Goal: Use online tool/utility: Use online tool/utility

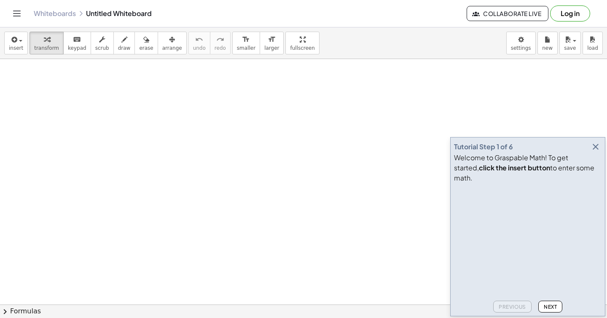
click at [597, 152] on icon "button" at bounding box center [595, 147] width 10 height 10
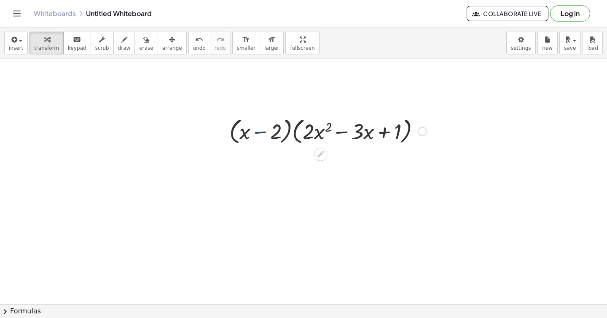
click at [253, 135] on div at bounding box center [328, 131] width 206 height 32
drag, startPoint x: 243, startPoint y: 135, endPoint x: 315, endPoint y: 135, distance: 71.6
click at [315, 135] on div at bounding box center [328, 131] width 206 height 32
click at [193, 52] on button "undo undo" at bounding box center [199, 43] width 22 height 23
drag, startPoint x: 259, startPoint y: 134, endPoint x: 255, endPoint y: 138, distance: 5.4
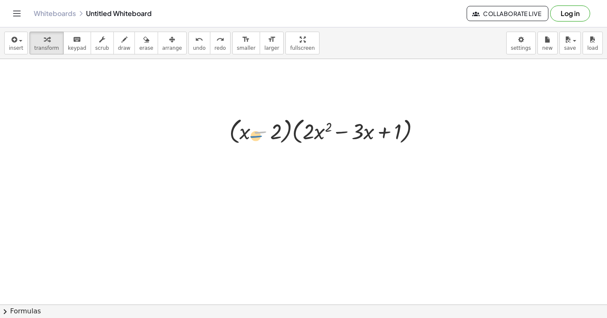
click at [255, 138] on div at bounding box center [328, 131] width 206 height 32
drag, startPoint x: 239, startPoint y: 136, endPoint x: 308, endPoint y: 137, distance: 68.7
click at [308, 137] on div at bounding box center [328, 131] width 206 height 32
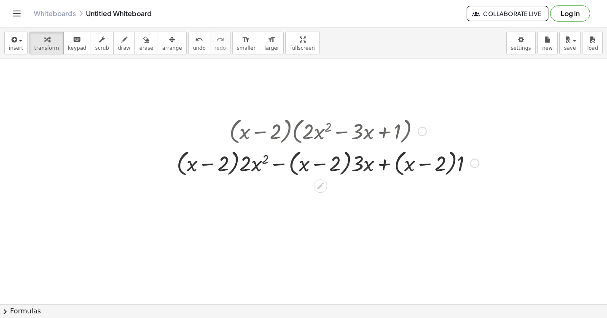
click at [206, 167] on div at bounding box center [327, 163] width 310 height 32
click at [237, 164] on div at bounding box center [327, 163] width 310 height 32
click at [252, 166] on div at bounding box center [327, 163] width 310 height 32
click at [273, 167] on div at bounding box center [327, 163] width 310 height 32
click at [283, 163] on div at bounding box center [327, 163] width 310 height 32
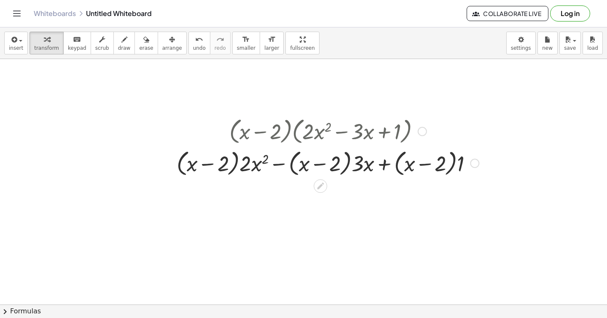
click at [202, 162] on div at bounding box center [327, 163] width 310 height 32
click at [235, 164] on div at bounding box center [327, 163] width 310 height 32
click at [244, 164] on div at bounding box center [327, 163] width 310 height 32
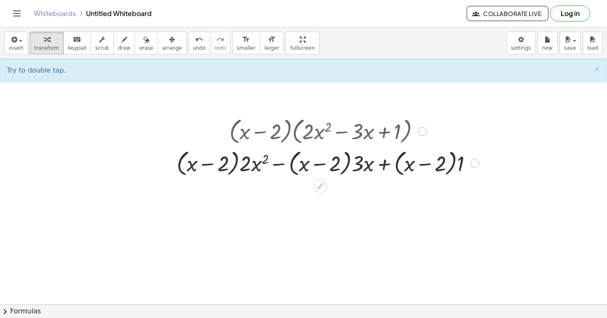
click at [234, 164] on div at bounding box center [327, 163] width 310 height 32
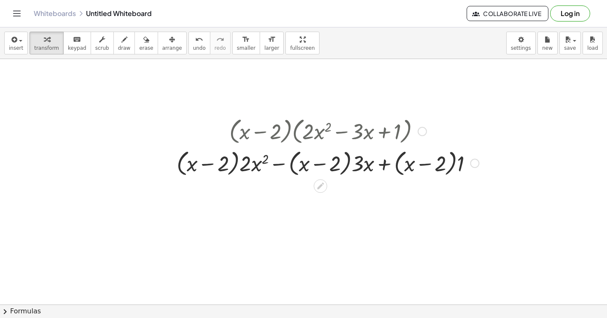
click at [234, 164] on div at bounding box center [327, 163] width 310 height 32
click at [246, 164] on div at bounding box center [327, 163] width 310 height 32
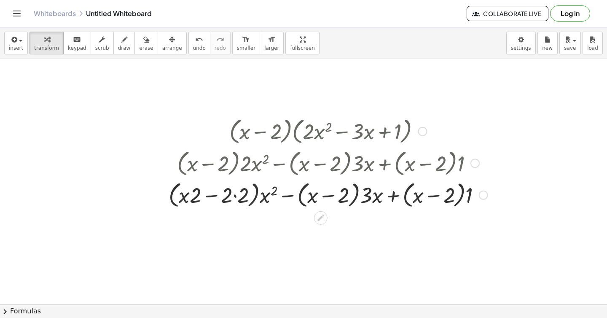
click at [232, 195] on div at bounding box center [327, 194] width 327 height 32
click at [235, 198] on div at bounding box center [327, 194] width 327 height 32
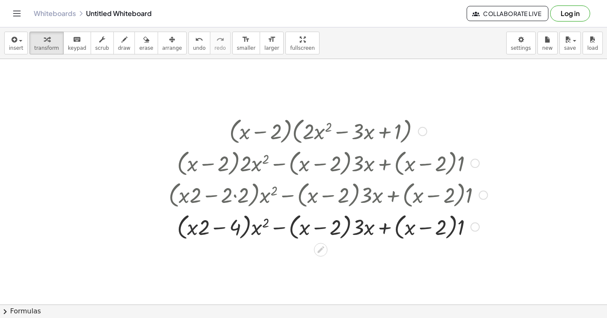
click at [193, 226] on div at bounding box center [327, 226] width 327 height 32
click at [218, 229] on div at bounding box center [327, 226] width 327 height 32
click at [306, 228] on div at bounding box center [327, 226] width 327 height 32
click at [347, 229] on div at bounding box center [327, 226] width 327 height 32
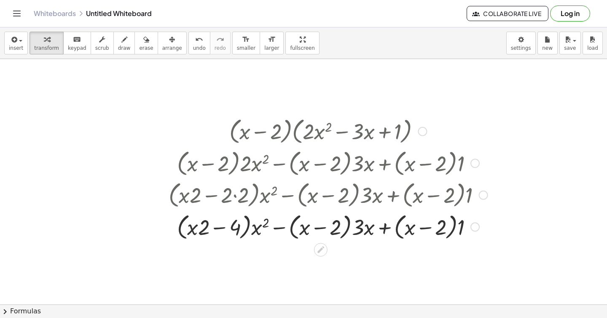
click at [347, 229] on div at bounding box center [327, 226] width 327 height 32
click at [347, 226] on div at bounding box center [327, 226] width 327 height 32
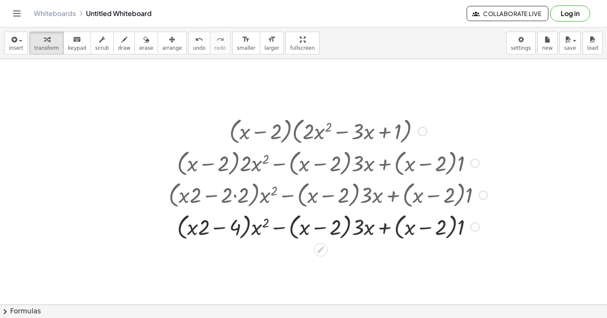
click at [363, 228] on div at bounding box center [327, 226] width 327 height 32
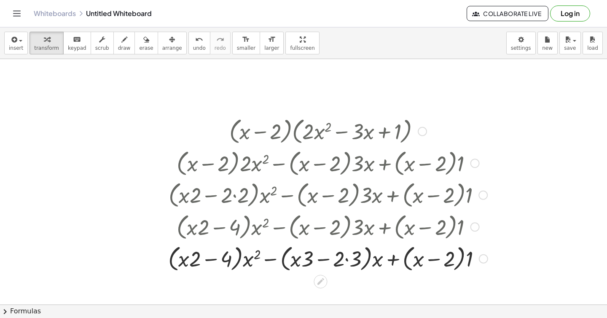
click at [341, 256] on div at bounding box center [328, 258] width 328 height 32
click at [347, 261] on div at bounding box center [328, 258] width 328 height 32
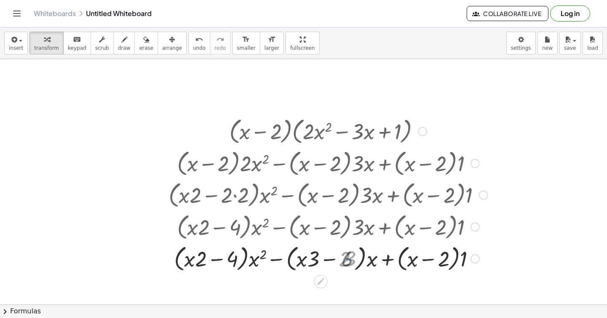
click at [347, 261] on div at bounding box center [327, 258] width 327 height 32
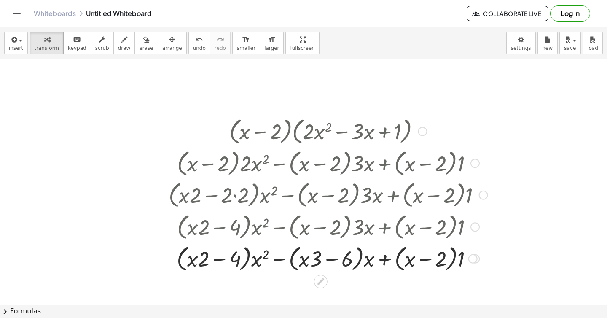
click at [452, 260] on div at bounding box center [327, 258] width 327 height 32
click at [463, 257] on div at bounding box center [327, 258] width 327 height 32
click at [321, 259] on div "+ · x 2 − · x + 1 · x − · x − · ( + x − 2 ) · ( + · · 2 ) 4 ( + · · 3 ) 6" at bounding box center [321, 259] width 0 height 0
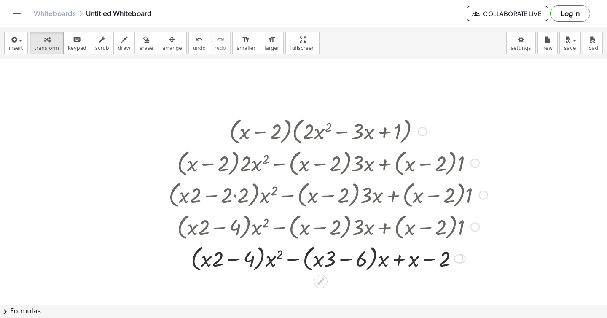
click at [364, 260] on div at bounding box center [327, 258] width 327 height 32
click at [378, 258] on div at bounding box center [327, 258] width 327 height 32
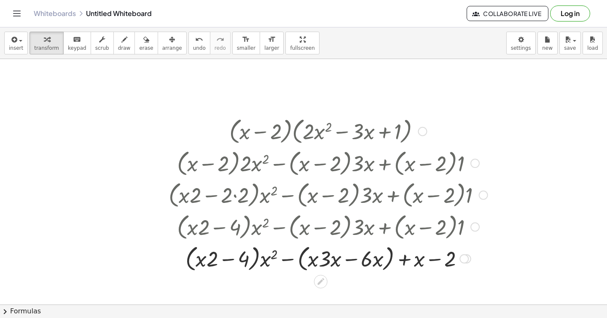
click at [366, 263] on div at bounding box center [327, 258] width 327 height 32
click at [350, 259] on div at bounding box center [327, 258] width 327 height 32
click at [388, 254] on div at bounding box center [327, 258] width 327 height 32
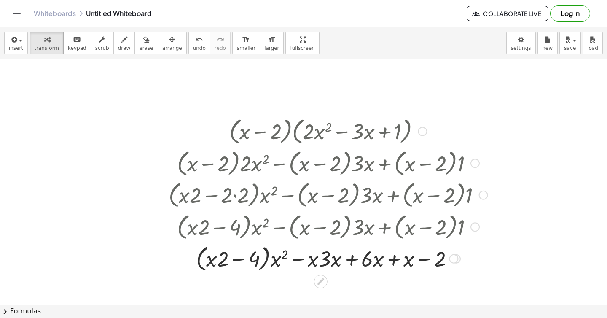
click at [299, 259] on div at bounding box center [327, 258] width 327 height 32
click at [333, 260] on div at bounding box center [327, 258] width 327 height 32
click at [327, 261] on div at bounding box center [327, 258] width 327 height 32
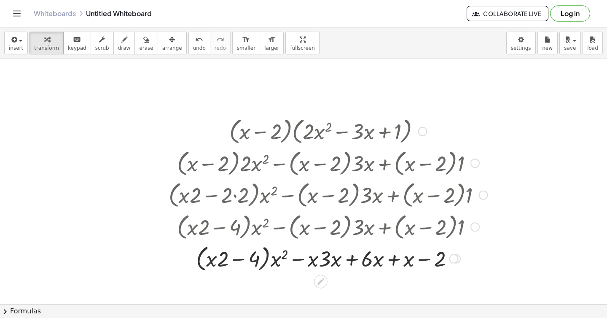
click at [327, 261] on div at bounding box center [327, 258] width 327 height 32
click at [268, 252] on div at bounding box center [327, 258] width 327 height 32
click at [267, 252] on div at bounding box center [327, 258] width 327 height 32
click at [266, 258] on div at bounding box center [327, 258] width 327 height 32
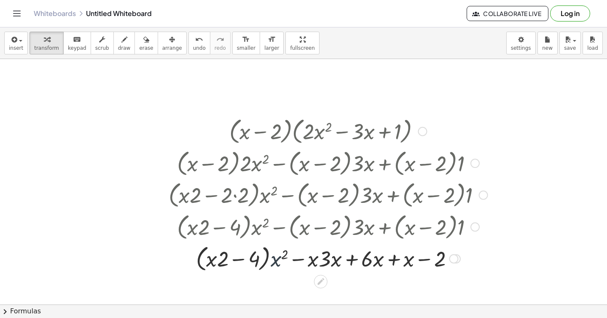
click at [275, 261] on div at bounding box center [327, 258] width 327 height 32
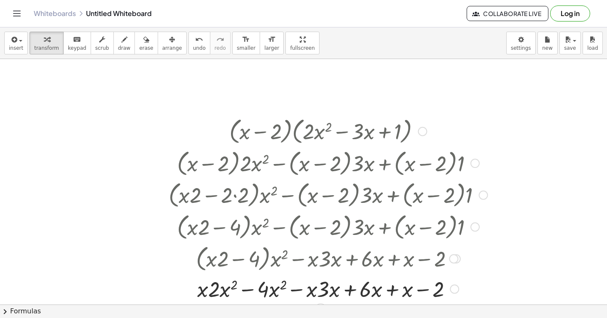
click at [206, 293] on div at bounding box center [327, 288] width 327 height 29
click at [198, 293] on div at bounding box center [327, 288] width 327 height 29
click at [220, 294] on div at bounding box center [327, 288] width 327 height 29
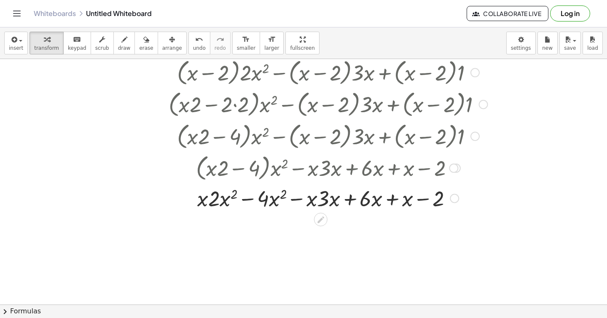
scroll to position [115, 0]
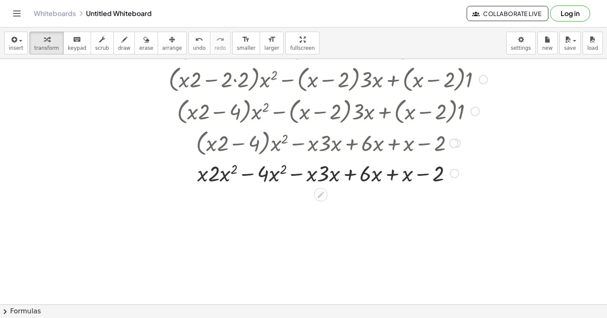
click at [206, 175] on div at bounding box center [327, 172] width 327 height 29
drag, startPoint x: 195, startPoint y: 177, endPoint x: 231, endPoint y: 189, distance: 38.2
click at [232, 189] on div "· ( + x − 2 ) · ( + · 2 · x 2 − · 3 · x + 1 ) + · ( + x − 2 ) · 2 · x 2 − · ( +…" at bounding box center [303, 216] width 607 height 545
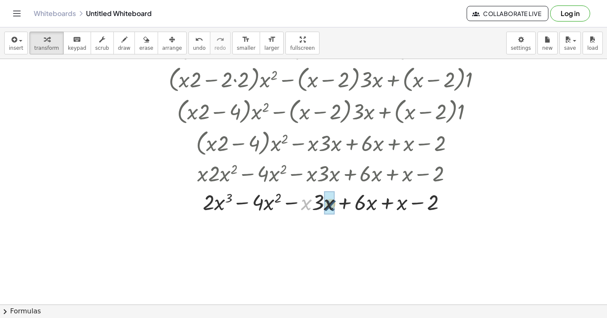
drag, startPoint x: 304, startPoint y: 202, endPoint x: 329, endPoint y: 203, distance: 24.5
drag, startPoint x: 318, startPoint y: 201, endPoint x: 325, endPoint y: 199, distance: 7.3
click at [325, 199] on div at bounding box center [327, 201] width 327 height 29
drag, startPoint x: 296, startPoint y: 203, endPoint x: 247, endPoint y: 195, distance: 49.5
click at [247, 195] on div at bounding box center [327, 201] width 327 height 29
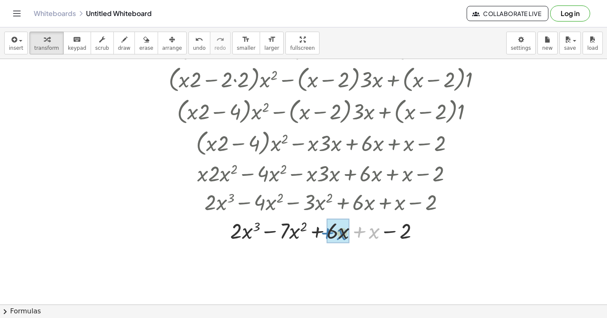
drag, startPoint x: 364, startPoint y: 233, endPoint x: 329, endPoint y: 231, distance: 35.8
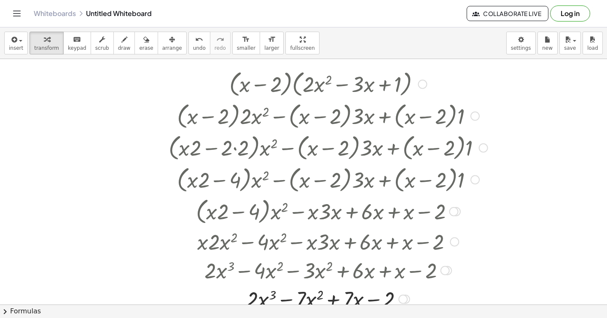
scroll to position [5, 0]
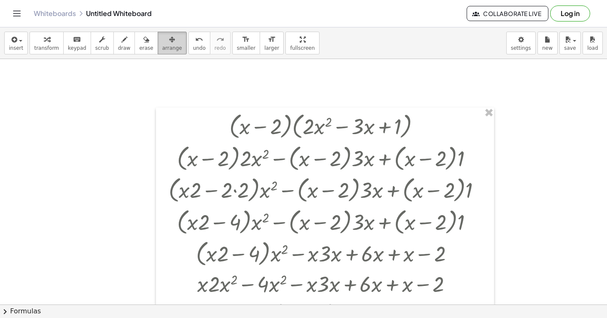
click at [162, 43] on div "button" at bounding box center [172, 39] width 20 height 10
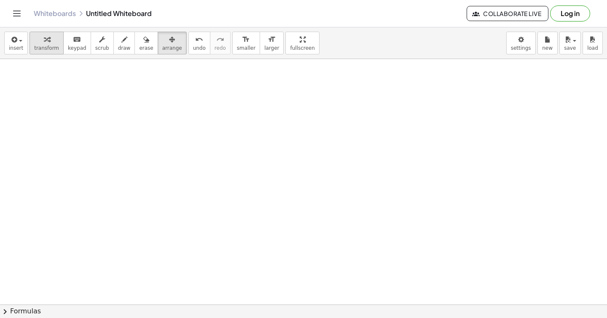
click at [49, 48] on span "transform" at bounding box center [46, 48] width 25 height 6
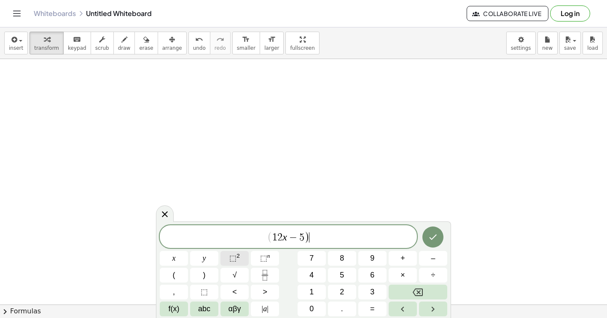
click at [231, 260] on span "⬚" at bounding box center [232, 258] width 7 height 8
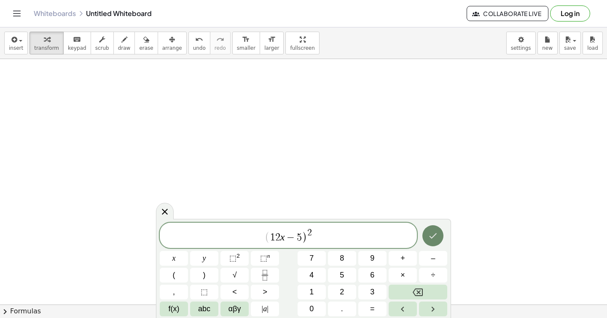
click at [427, 235] on button "Done" at bounding box center [432, 235] width 21 height 21
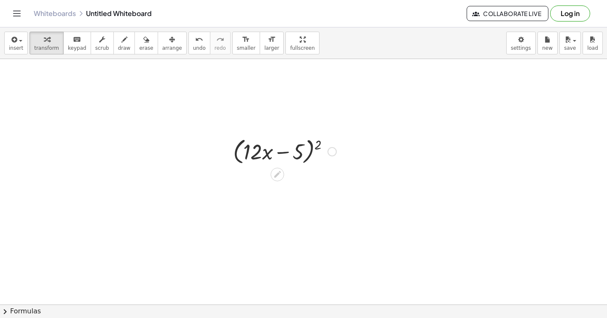
click at [281, 155] on div at bounding box center [285, 151] width 112 height 32
click at [310, 153] on div at bounding box center [285, 151] width 112 height 32
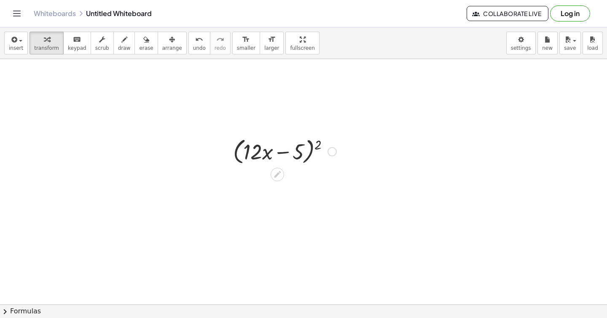
click at [310, 153] on div at bounding box center [285, 151] width 112 height 32
click at [234, 154] on div at bounding box center [285, 151] width 112 height 32
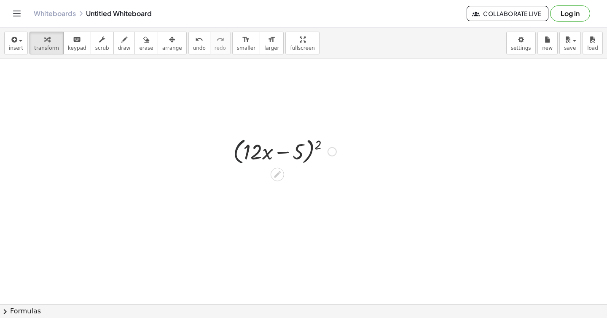
click at [234, 154] on div at bounding box center [285, 151] width 112 height 32
click at [268, 154] on div at bounding box center [285, 151] width 112 height 32
click at [286, 150] on div at bounding box center [285, 151] width 112 height 32
click at [317, 142] on div at bounding box center [285, 151] width 112 height 32
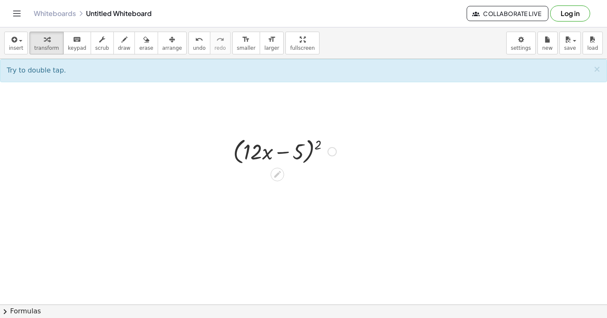
click at [317, 142] on div at bounding box center [285, 151] width 112 height 32
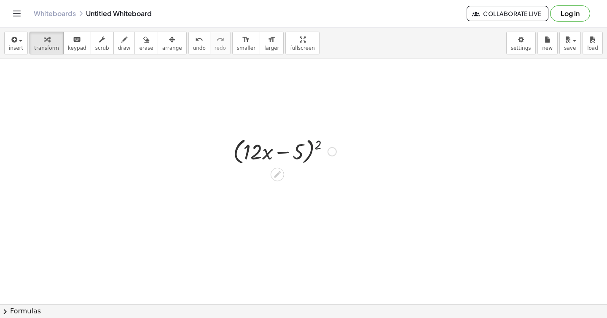
click at [317, 142] on div at bounding box center [285, 151] width 112 height 32
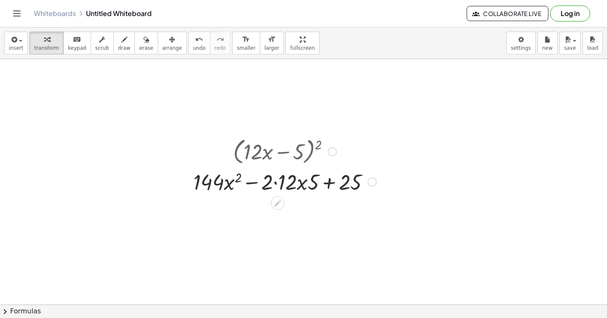
click at [251, 185] on div at bounding box center [284, 181] width 191 height 29
click at [275, 183] on div at bounding box center [284, 181] width 191 height 29
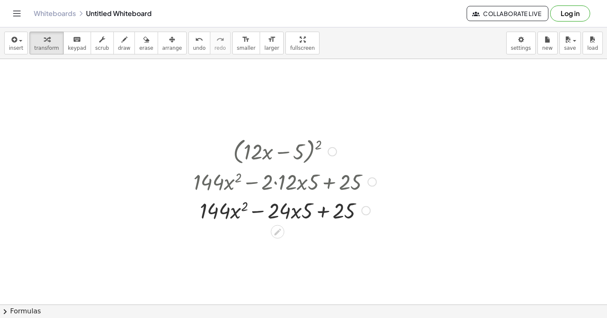
click at [294, 213] on div at bounding box center [284, 209] width 191 height 29
click at [300, 209] on div at bounding box center [284, 209] width 191 height 29
click at [320, 213] on div at bounding box center [284, 209] width 191 height 29
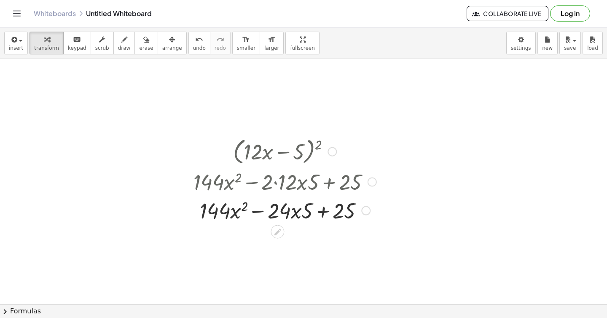
click at [324, 212] on div at bounding box center [284, 209] width 191 height 29
click at [232, 215] on div at bounding box center [284, 209] width 191 height 29
click at [242, 209] on div at bounding box center [284, 209] width 191 height 29
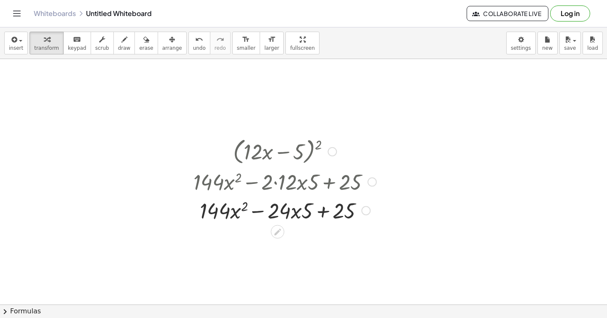
click at [242, 209] on div at bounding box center [284, 209] width 191 height 29
click at [278, 209] on div at bounding box center [284, 209] width 191 height 29
click at [305, 216] on div at bounding box center [284, 209] width 191 height 29
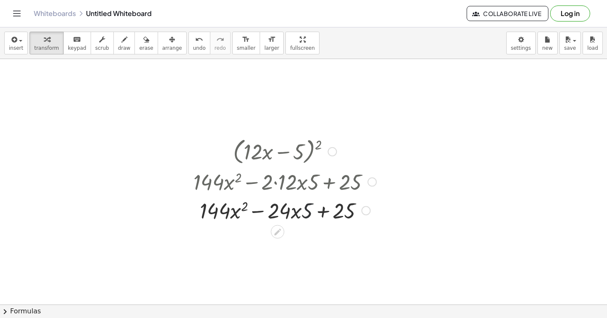
click at [305, 216] on div at bounding box center [284, 209] width 191 height 29
click at [300, 216] on div at bounding box center [284, 209] width 191 height 29
click at [261, 209] on div at bounding box center [284, 209] width 191 height 29
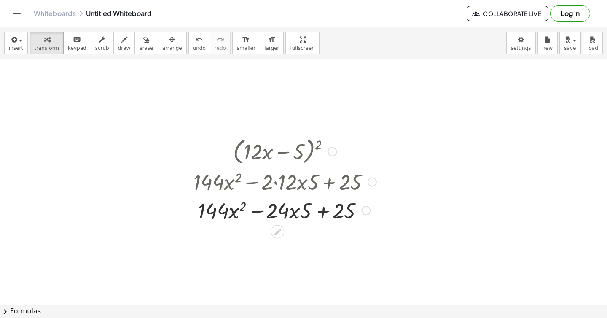
click at [261, 209] on div at bounding box center [284, 209] width 191 height 29
click at [319, 211] on div at bounding box center [284, 209] width 191 height 29
click at [302, 213] on div at bounding box center [284, 209] width 191 height 29
click at [298, 213] on div at bounding box center [284, 209] width 191 height 29
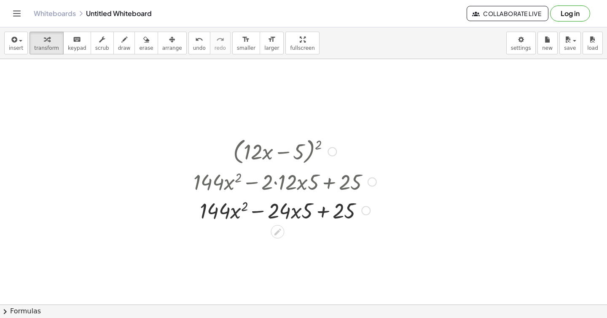
click at [298, 213] on div at bounding box center [284, 209] width 191 height 29
click at [308, 211] on div at bounding box center [284, 209] width 191 height 29
click at [285, 212] on div at bounding box center [284, 209] width 191 height 29
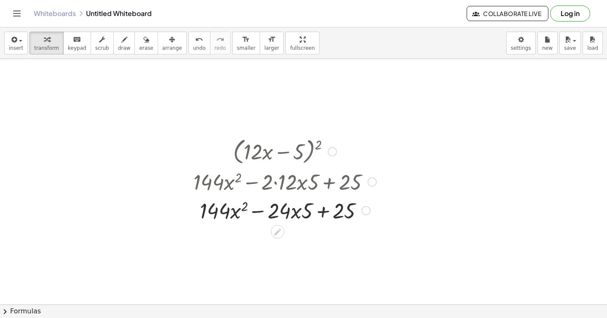
click at [285, 212] on div at bounding box center [284, 209] width 191 height 29
drag, startPoint x: 285, startPoint y: 212, endPoint x: 308, endPoint y: 212, distance: 22.3
drag, startPoint x: 275, startPoint y: 212, endPoint x: 310, endPoint y: 214, distance: 35.0
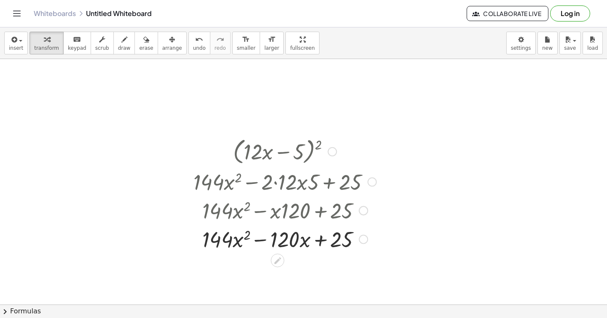
drag, startPoint x: 289, startPoint y: 244, endPoint x: 274, endPoint y: 244, distance: 15.2
click at [285, 244] on div at bounding box center [284, 238] width 191 height 29
click at [164, 48] on span "arrange" at bounding box center [172, 48] width 20 height 6
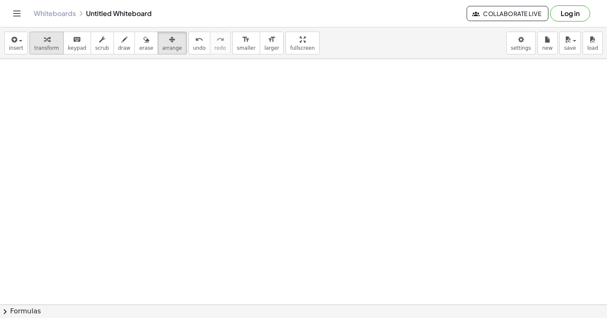
click at [44, 40] on icon "button" at bounding box center [47, 40] width 6 height 10
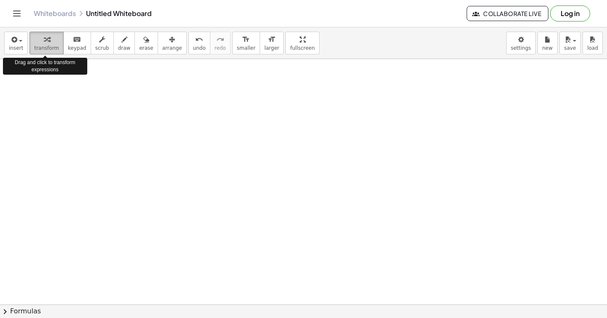
click at [44, 40] on icon "button" at bounding box center [47, 40] width 6 height 10
click at [53, 45] on span "transform" at bounding box center [46, 48] width 25 height 6
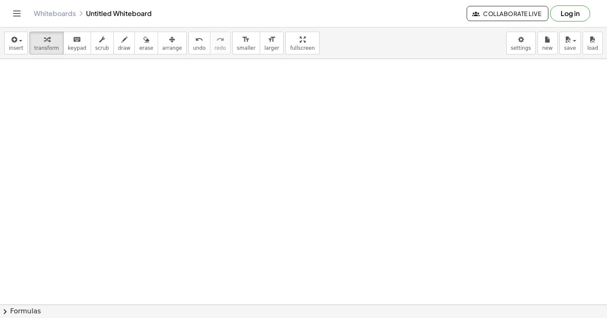
click at [317, 171] on div at bounding box center [321, 178] width 114 height 42
click at [296, 166] on div at bounding box center [321, 178] width 114 height 42
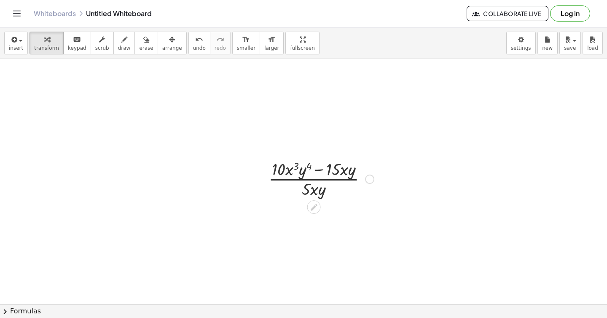
click at [296, 166] on div at bounding box center [321, 178] width 114 height 42
click at [288, 170] on div at bounding box center [321, 178] width 114 height 42
click at [308, 163] on div at bounding box center [321, 178] width 114 height 42
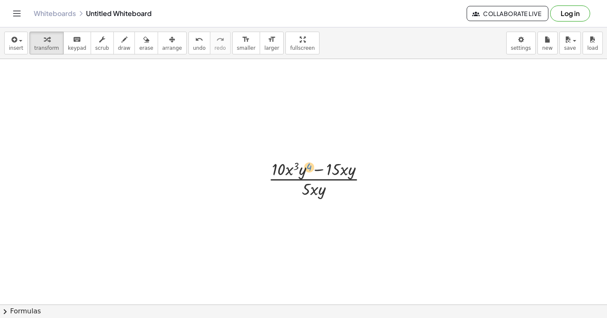
click at [308, 163] on div at bounding box center [321, 178] width 114 height 42
drag, startPoint x: 301, startPoint y: 172, endPoint x: 349, endPoint y: 171, distance: 48.5
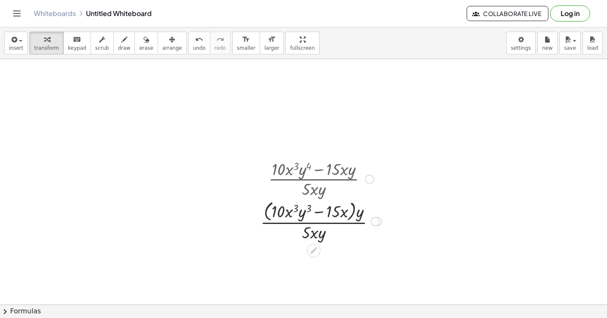
click at [351, 209] on div at bounding box center [321, 220] width 130 height 45
click at [316, 212] on div at bounding box center [321, 220] width 130 height 45
click at [351, 211] on div at bounding box center [321, 220] width 130 height 45
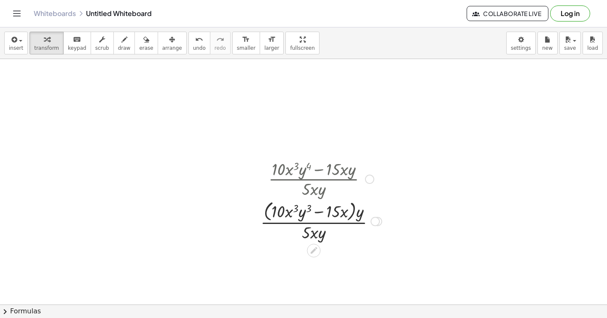
click at [361, 212] on div at bounding box center [321, 220] width 130 height 45
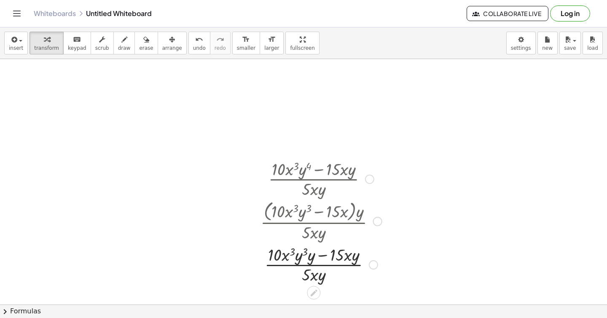
click at [305, 253] on div at bounding box center [321, 264] width 130 height 42
drag, startPoint x: 313, startPoint y: 256, endPoint x: 300, endPoint y: 256, distance: 13.5
drag, startPoint x: 352, startPoint y: 260, endPoint x: 304, endPoint y: 260, distance: 48.0
click at [271, 256] on div at bounding box center [320, 263] width 133 height 45
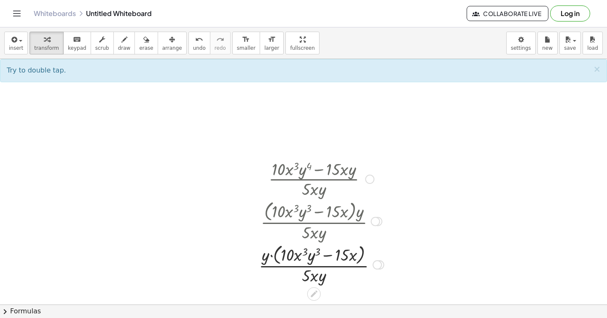
click at [273, 256] on div at bounding box center [320, 263] width 133 height 45
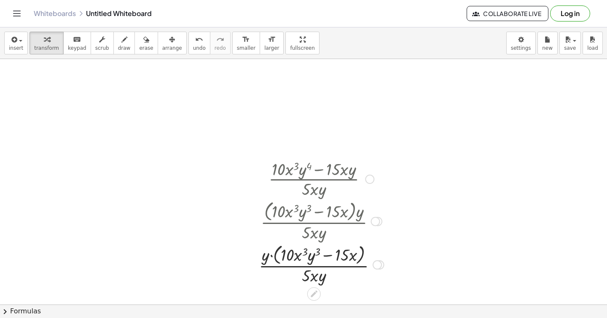
click at [273, 256] on div at bounding box center [320, 263] width 133 height 45
drag, startPoint x: 268, startPoint y: 257, endPoint x: 304, endPoint y: 258, distance: 35.4
drag, startPoint x: 331, startPoint y: 258, endPoint x: 356, endPoint y: 257, distance: 24.9
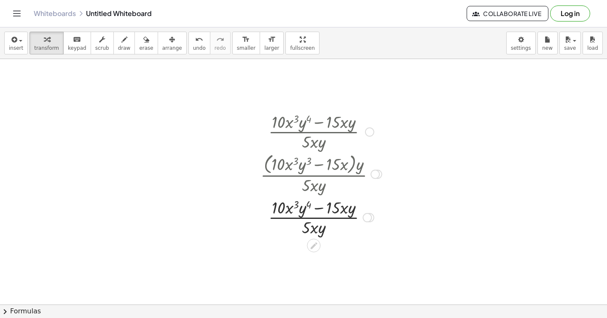
scroll to position [58, 0]
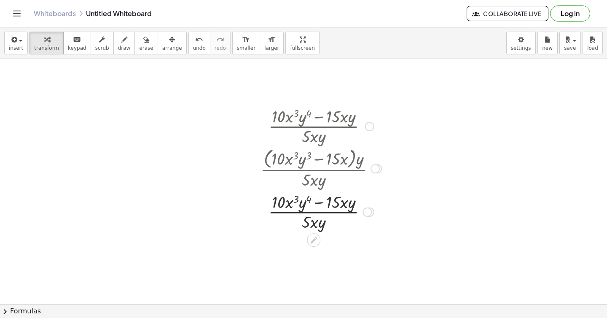
click at [319, 204] on div at bounding box center [321, 211] width 130 height 42
click at [328, 203] on div at bounding box center [321, 211] width 130 height 42
drag, startPoint x: 273, startPoint y: 58, endPoint x: 268, endPoint y: 51, distance: 9.0
click at [273, 58] on div "insert select one: Math Expression Function Text Youtube Video Graphing Geometr…" at bounding box center [303, 43] width 607 height 32
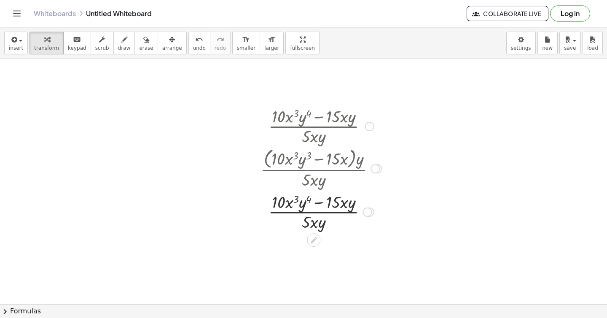
click at [338, 206] on div at bounding box center [321, 211] width 130 height 42
click at [321, 209] on div at bounding box center [321, 211] width 130 height 42
drag, startPoint x: 322, startPoint y: 226, endPoint x: 361, endPoint y: 214, distance: 40.5
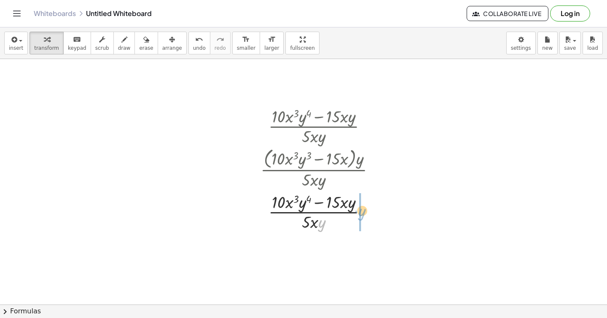
click at [361, 214] on div at bounding box center [321, 211] width 130 height 42
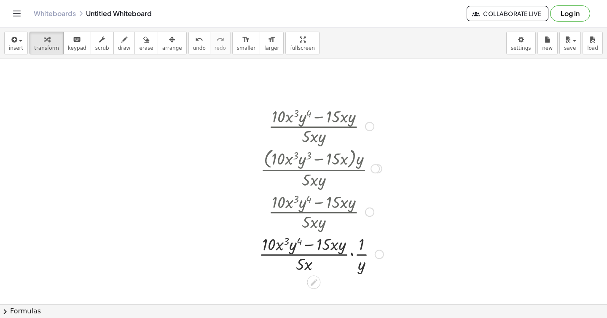
click at [351, 254] on div at bounding box center [320, 253] width 133 height 42
click at [351, 254] on div at bounding box center [321, 253] width 130 height 42
click at [316, 268] on div at bounding box center [321, 253] width 130 height 42
drag, startPoint x: 342, startPoint y: 246, endPoint x: 288, endPoint y: 244, distance: 54.4
click at [277, 243] on div at bounding box center [320, 253] width 133 height 45
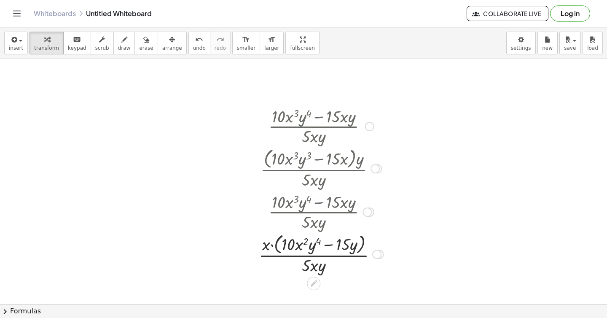
click at [277, 243] on div at bounding box center [320, 253] width 133 height 45
drag, startPoint x: 270, startPoint y: 246, endPoint x: 294, endPoint y: 246, distance: 24.4
drag, startPoint x: 327, startPoint y: 246, endPoint x: 351, endPoint y: 246, distance: 24.0
click at [352, 246] on div at bounding box center [321, 253] width 130 height 42
click at [345, 251] on div at bounding box center [321, 253] width 130 height 42
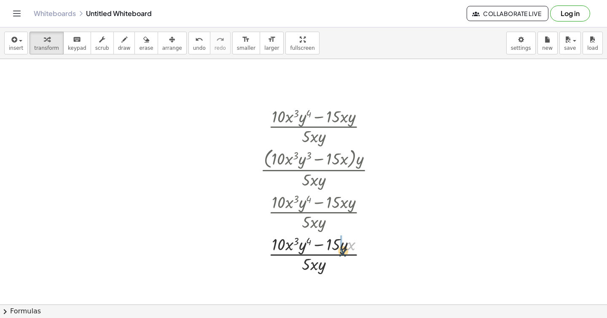
drag, startPoint x: 353, startPoint y: 240, endPoint x: 337, endPoint y: 245, distance: 16.4
click at [337, 245] on div at bounding box center [321, 253] width 130 height 42
click at [316, 243] on div at bounding box center [321, 253] width 130 height 42
click at [316, 248] on div at bounding box center [321, 253] width 130 height 42
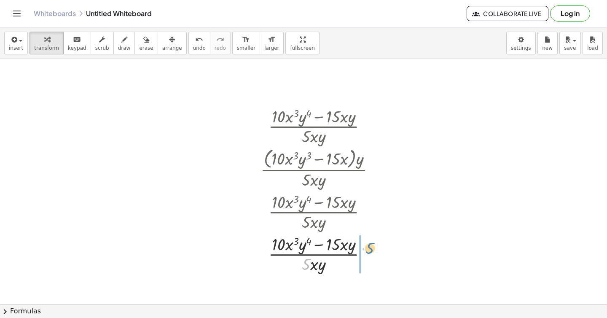
drag, startPoint x: 307, startPoint y: 262, endPoint x: 369, endPoint y: 250, distance: 64.0
click at [370, 250] on div at bounding box center [321, 253] width 130 height 42
click at [360, 255] on div at bounding box center [321, 253] width 134 height 42
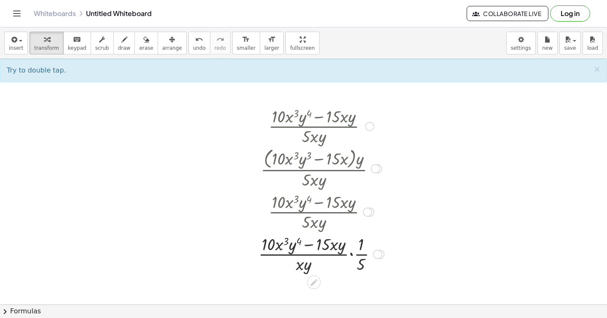
click at [352, 255] on div at bounding box center [321, 253] width 134 height 42
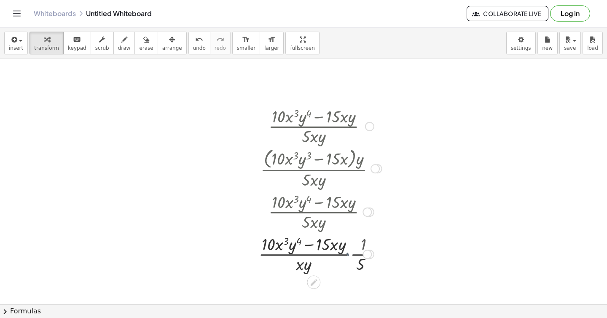
click at [352, 255] on div at bounding box center [321, 253] width 130 height 42
drag, startPoint x: 322, startPoint y: 263, endPoint x: 295, endPoint y: 271, distance: 28.4
click at [295, 271] on div at bounding box center [321, 253] width 130 height 42
click at [365, 128] on div at bounding box center [369, 126] width 9 height 9
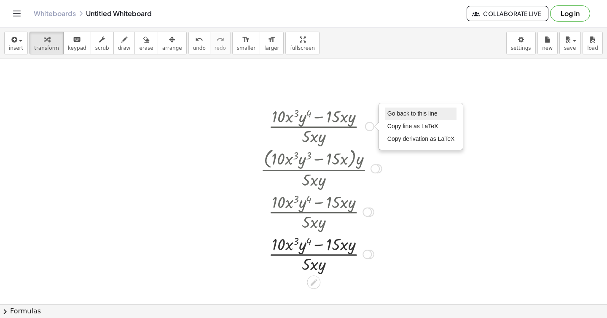
click at [418, 111] on span "Go back to this line" at bounding box center [412, 113] width 50 height 7
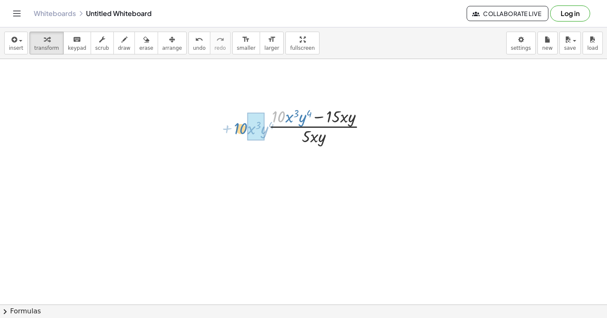
drag, startPoint x: 274, startPoint y: 120, endPoint x: 236, endPoint y: 132, distance: 40.5
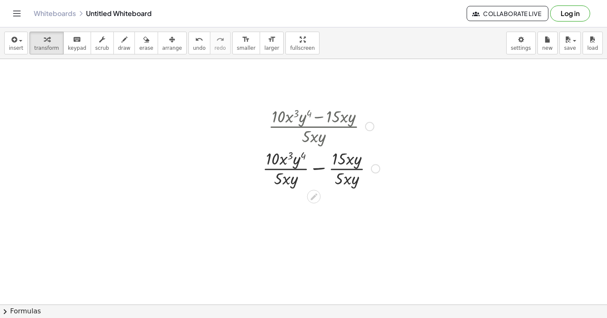
click at [278, 161] on div at bounding box center [321, 168] width 126 height 42
drag, startPoint x: 286, startPoint y: 182, endPoint x: 284, endPoint y: 160, distance: 22.1
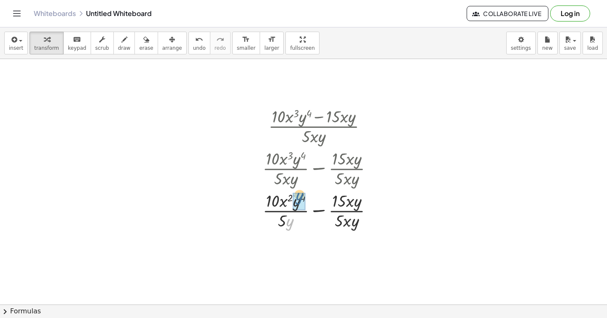
drag, startPoint x: 292, startPoint y: 228, endPoint x: 302, endPoint y: 201, distance: 28.3
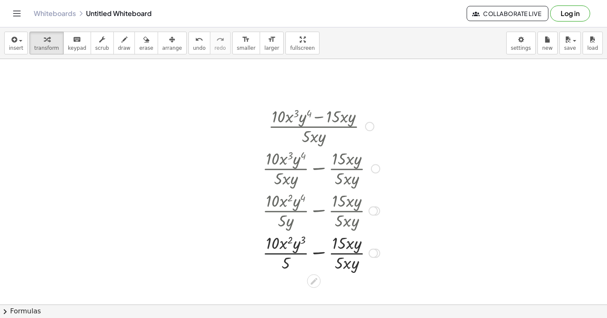
click at [283, 251] on div at bounding box center [321, 252] width 126 height 42
drag, startPoint x: 344, startPoint y: 268, endPoint x: 347, endPoint y: 243, distance: 25.0
drag, startPoint x: 350, startPoint y: 266, endPoint x: 356, endPoint y: 244, distance: 22.8
click at [347, 251] on div at bounding box center [321, 252] width 126 height 42
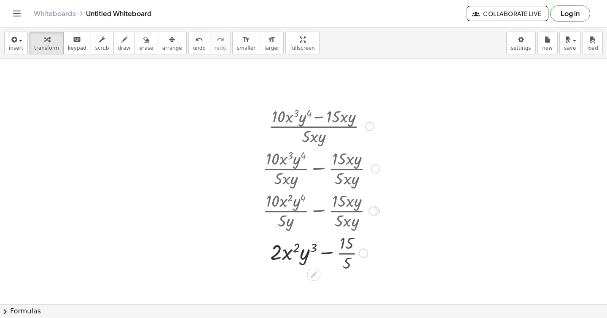
click at [347, 251] on div at bounding box center [321, 252] width 126 height 29
click at [365, 123] on div at bounding box center [321, 125] width 126 height 42
click at [364, 123] on div at bounding box center [321, 125] width 126 height 42
click at [370, 126] on div at bounding box center [369, 126] width 9 height 9
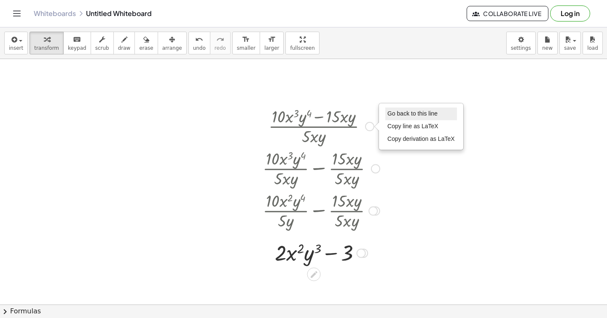
click at [407, 112] on span "Go back to this line" at bounding box center [412, 113] width 50 height 7
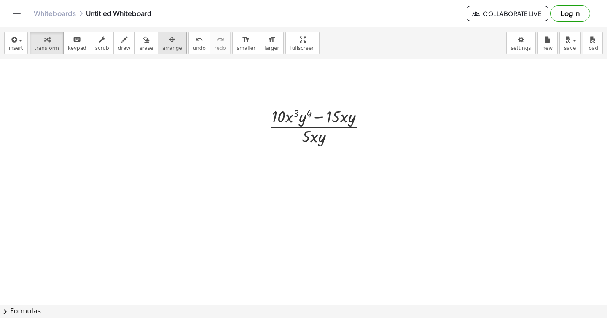
click at [179, 37] on button "arrange" at bounding box center [172, 43] width 29 height 23
click at [37, 38] on div "button" at bounding box center [46, 39] width 25 height 10
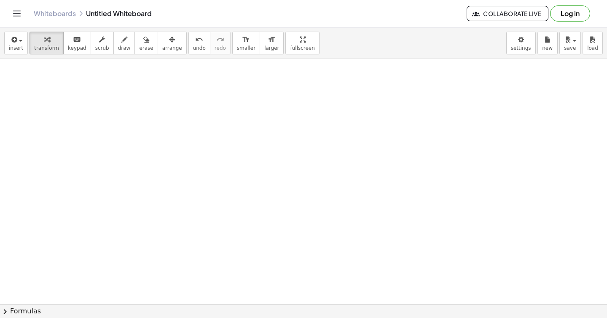
click at [195, 103] on div at bounding box center [303, 273] width 607 height 545
click at [274, 158] on div at bounding box center [303, 273] width 607 height 545
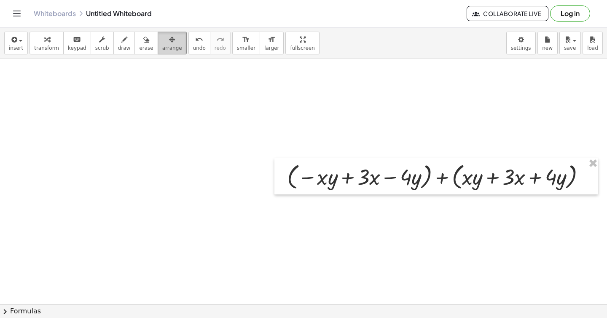
click at [172, 47] on span "arrange" at bounding box center [172, 48] width 20 height 6
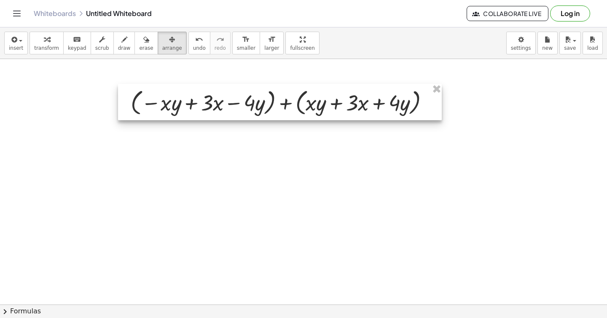
drag, startPoint x: 426, startPoint y: 166, endPoint x: 270, endPoint y: 92, distance: 172.6
click at [270, 92] on div at bounding box center [280, 102] width 324 height 36
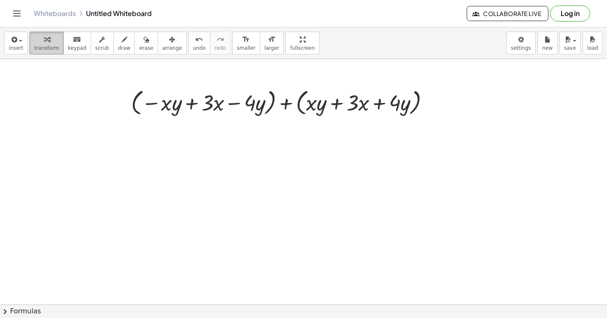
click at [44, 37] on icon "button" at bounding box center [47, 40] width 6 height 10
click at [290, 102] on div at bounding box center [283, 102] width 313 height 32
click at [290, 102] on div at bounding box center [283, 102] width 292 height 32
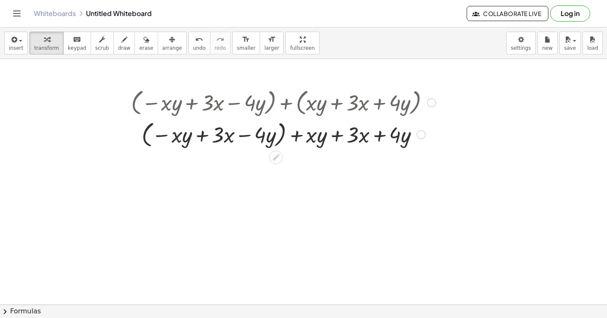
click at [283, 102] on div at bounding box center [283, 102] width 313 height 32
click at [283, 139] on div at bounding box center [283, 134] width 313 height 32
click at [283, 139] on div at bounding box center [283, 133] width 313 height 29
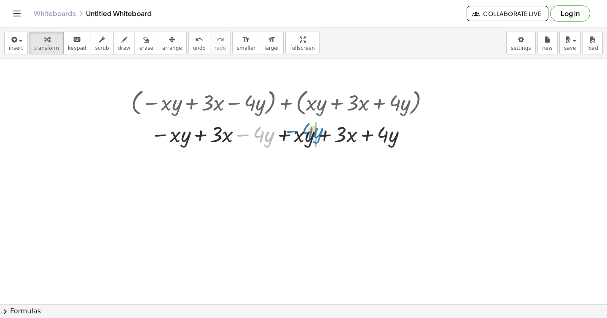
drag, startPoint x: 238, startPoint y: 135, endPoint x: 287, endPoint y: 131, distance: 49.0
click at [287, 131] on div at bounding box center [283, 133] width 313 height 29
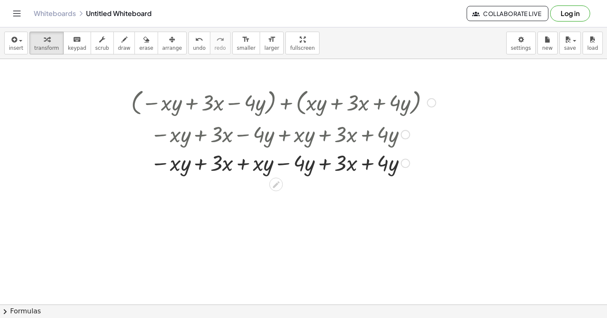
click at [281, 163] on div at bounding box center [283, 162] width 313 height 29
click at [402, 139] on div at bounding box center [402, 134] width 9 height 9
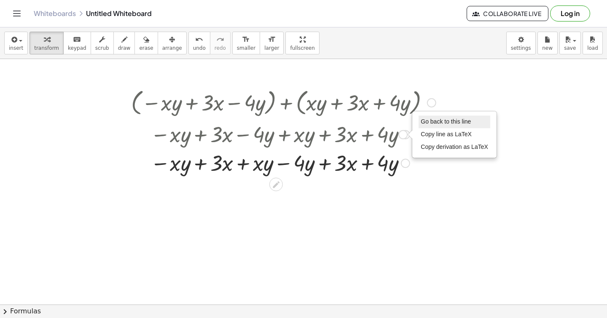
click at [438, 123] on span "Go back to this line" at bounding box center [445, 121] width 50 height 7
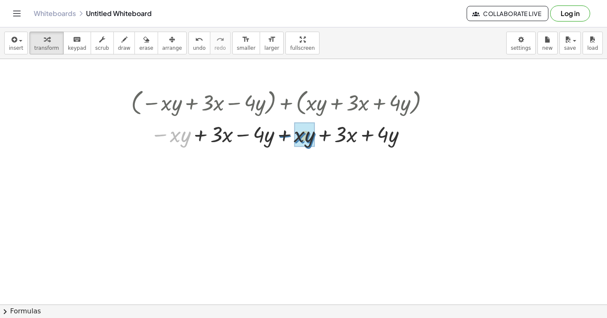
drag, startPoint x: 157, startPoint y: 136, endPoint x: 281, endPoint y: 136, distance: 124.7
click at [281, 136] on div at bounding box center [283, 133] width 313 height 29
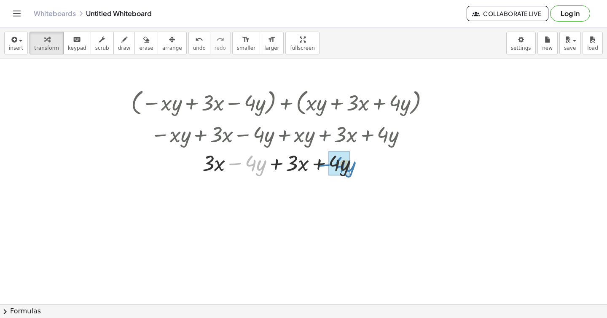
drag, startPoint x: 232, startPoint y: 164, endPoint x: 320, endPoint y: 165, distance: 88.5
click at [320, 165] on div at bounding box center [283, 162] width 313 height 29
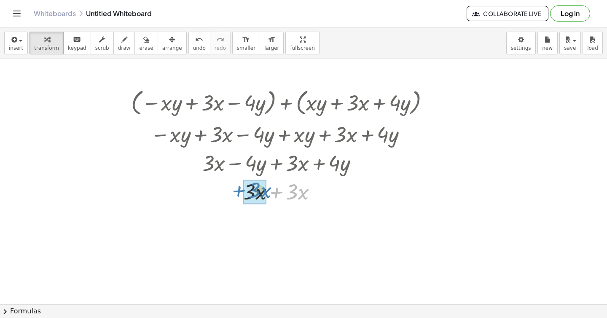
drag, startPoint x: 270, startPoint y: 194, endPoint x: 230, endPoint y: 192, distance: 40.1
click at [230, 192] on div at bounding box center [283, 191] width 313 height 29
click at [172, 36] on div "button" at bounding box center [172, 39] width 20 height 10
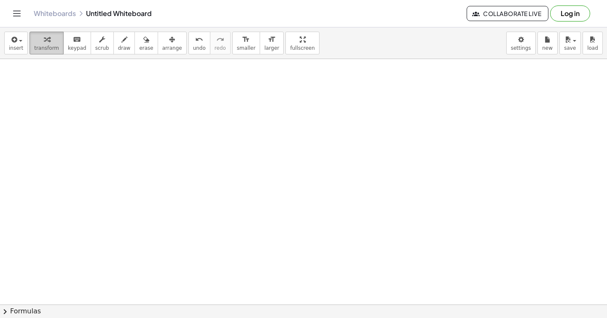
click at [46, 40] on icon "button" at bounding box center [47, 40] width 6 height 10
click at [190, 108] on div at bounding box center [303, 273] width 607 height 545
click at [216, 110] on div at bounding box center [303, 273] width 607 height 545
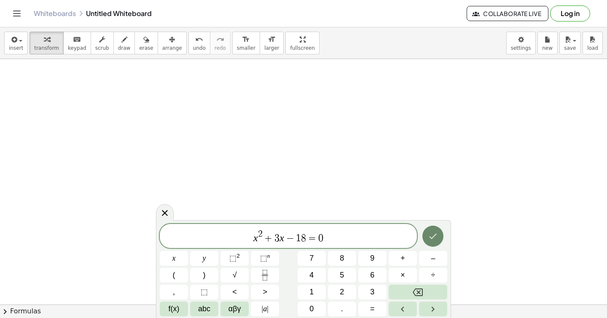
click at [431, 237] on icon "Done" at bounding box center [433, 235] width 8 height 5
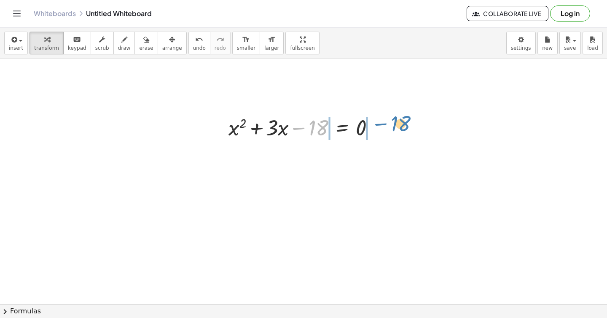
drag, startPoint x: 294, startPoint y: 128, endPoint x: 376, endPoint y: 124, distance: 82.3
click at [376, 124] on div at bounding box center [304, 126] width 161 height 29
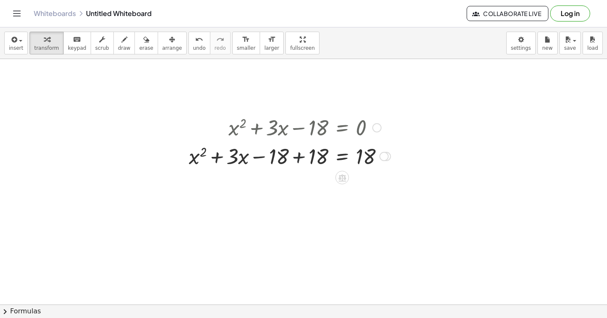
click at [299, 158] on div at bounding box center [290, 155] width 210 height 29
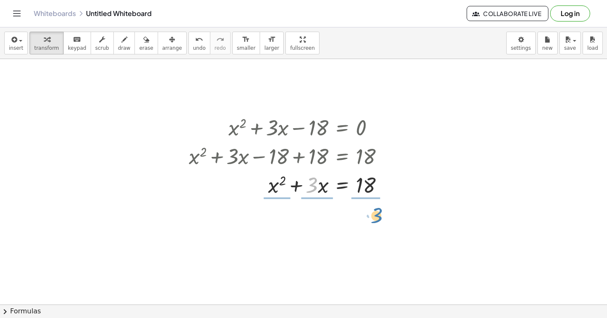
drag, startPoint x: 310, startPoint y: 188, endPoint x: 373, endPoint y: 215, distance: 68.3
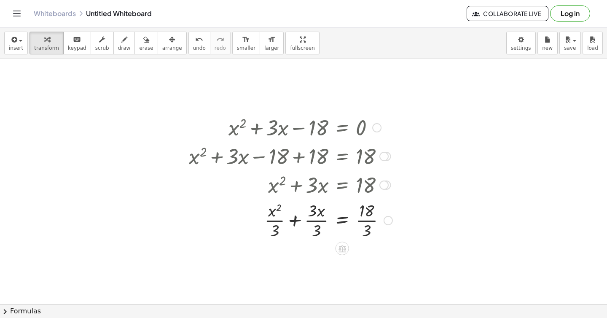
click at [273, 220] on div at bounding box center [291, 219] width 212 height 42
click at [324, 220] on div at bounding box center [291, 219] width 212 height 42
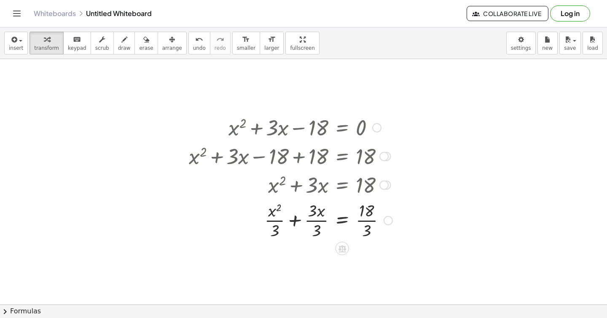
click at [324, 220] on div at bounding box center [291, 219] width 212 height 42
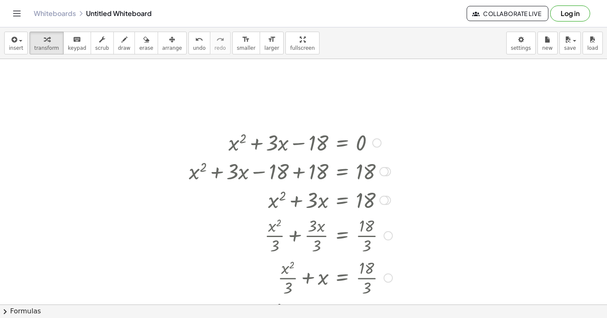
scroll to position [40, 0]
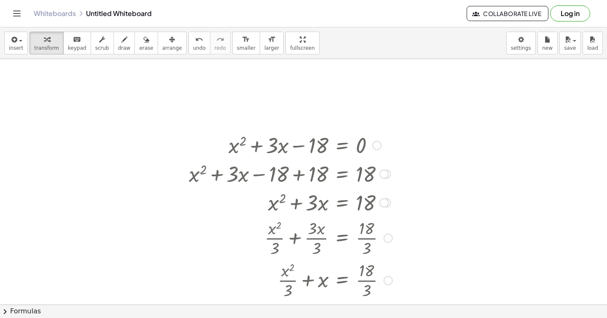
click at [378, 144] on div at bounding box center [376, 145] width 9 height 9
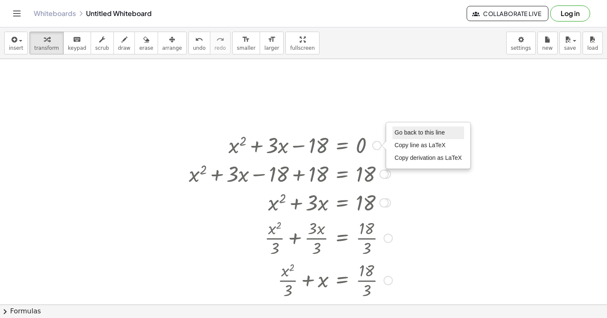
click at [408, 128] on li "Go back to this line" at bounding box center [428, 132] width 72 height 13
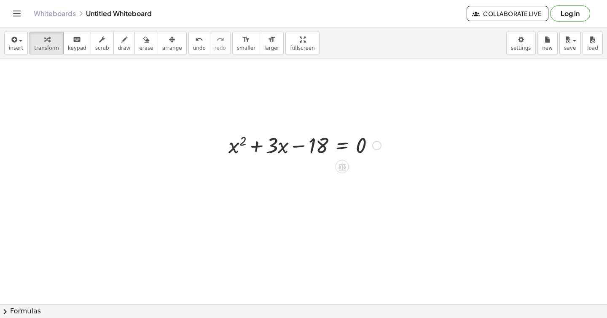
click at [330, 147] on div at bounding box center [304, 144] width 161 height 29
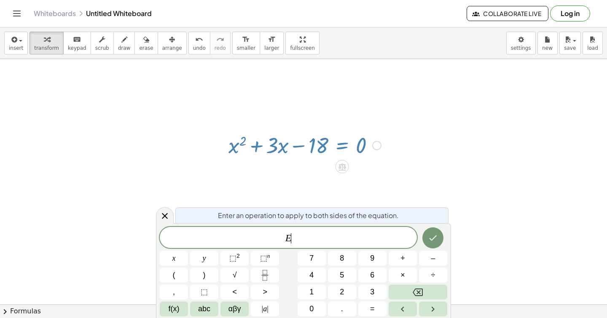
click at [330, 147] on div at bounding box center [304, 144] width 161 height 29
click at [287, 166] on div at bounding box center [303, 291] width 607 height 545
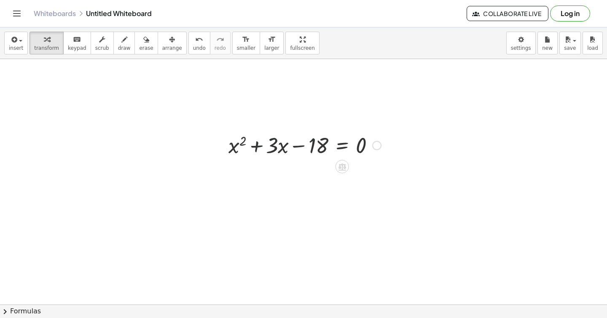
click at [297, 149] on div at bounding box center [304, 144] width 161 height 29
click at [378, 144] on div "Go back to this line Copy line as LaTeX Copy derivation as LaTeX" at bounding box center [376, 145] width 9 height 9
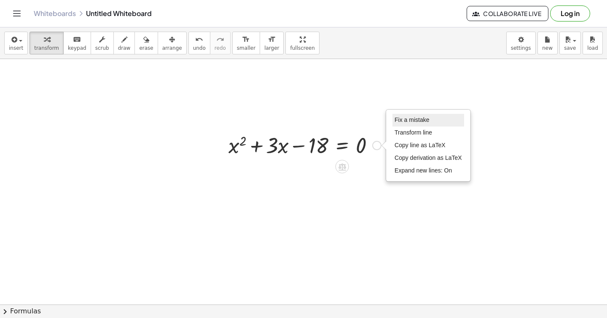
click at [407, 120] on span "Fix a mistake" at bounding box center [411, 119] width 35 height 7
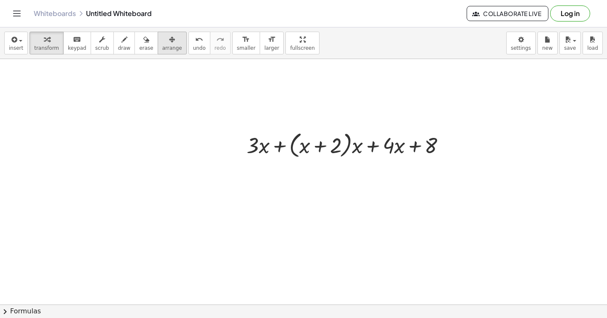
click at [169, 41] on icon "button" at bounding box center [172, 40] width 6 height 10
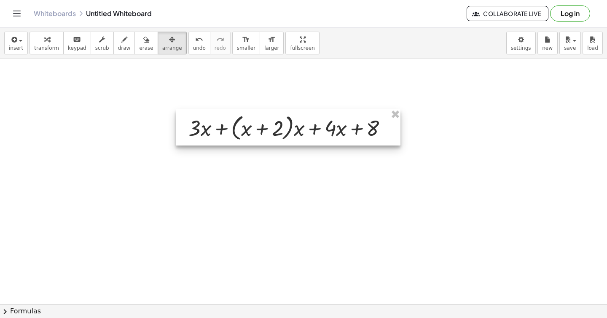
drag, startPoint x: 359, startPoint y: 152, endPoint x: 301, endPoint y: 135, distance: 60.7
click at [301, 135] on div at bounding box center [288, 127] width 225 height 36
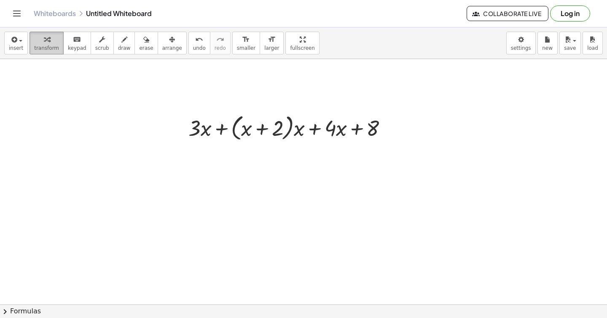
click at [34, 38] on div "button" at bounding box center [46, 39] width 25 height 10
click at [292, 130] on div at bounding box center [291, 127] width 214 height 32
click at [290, 125] on div at bounding box center [291, 127] width 214 height 32
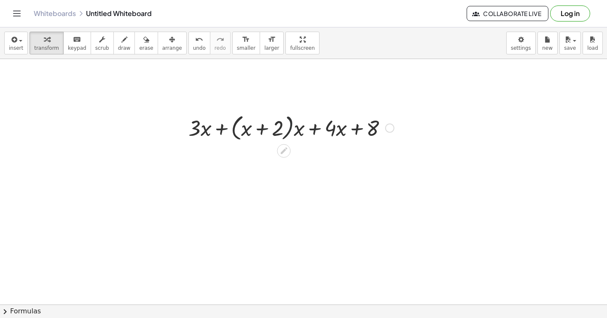
click at [298, 129] on div at bounding box center [291, 127] width 214 height 32
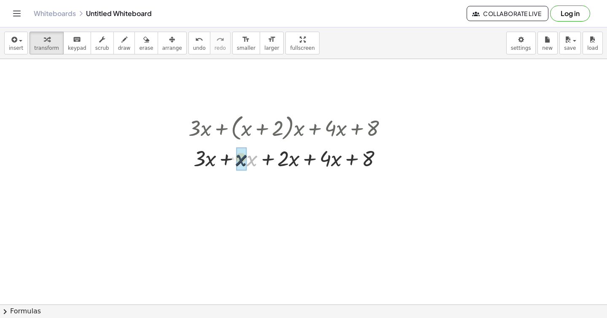
drag, startPoint x: 252, startPoint y: 162, endPoint x: 238, endPoint y: 161, distance: 14.0
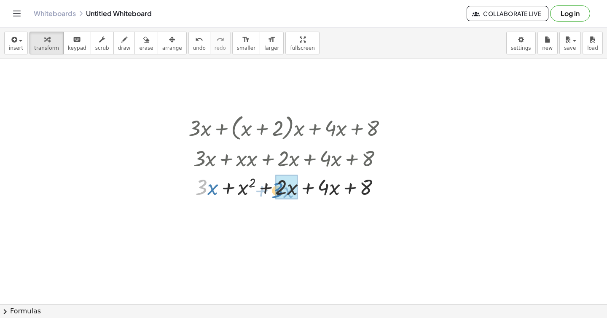
drag, startPoint x: 203, startPoint y: 189, endPoint x: 285, endPoint y: 189, distance: 82.2
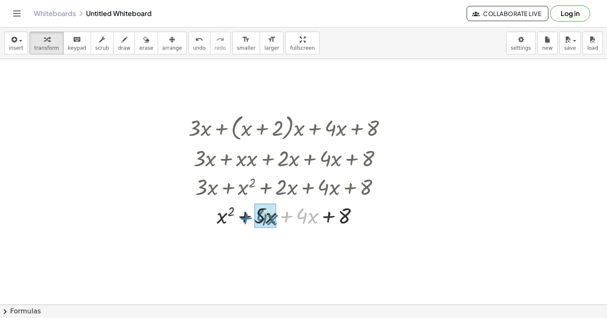
drag, startPoint x: 286, startPoint y: 216, endPoint x: 246, endPoint y: 218, distance: 40.5
click at [246, 218] on div at bounding box center [291, 215] width 214 height 29
click at [329, 230] on div "+ · 3 · x + · ( + x + 2 ) · x + · 4 · x + 8 + · 3 · x + · x · x + · 2 · x + · 4…" at bounding box center [288, 170] width 225 height 122
drag, startPoint x: 296, startPoint y: 218, endPoint x: 247, endPoint y: 218, distance: 48.9
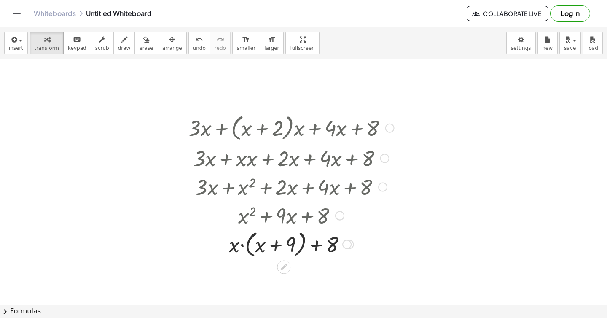
click at [239, 244] on div at bounding box center [291, 244] width 214 height 32
click at [243, 246] on div at bounding box center [291, 244] width 214 height 32
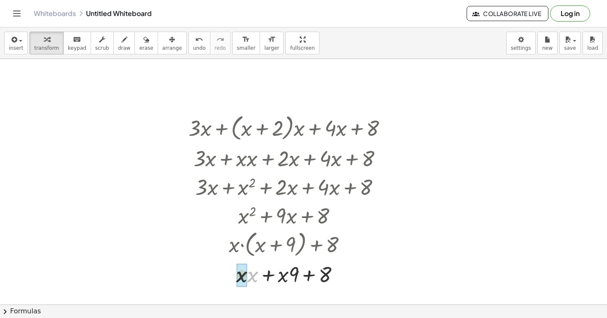
drag, startPoint x: 254, startPoint y: 277, endPoint x: 238, endPoint y: 277, distance: 16.9
drag, startPoint x: 280, startPoint y: 278, endPoint x: 296, endPoint y: 278, distance: 16.0
click at [296, 278] on div at bounding box center [291, 273] width 214 height 29
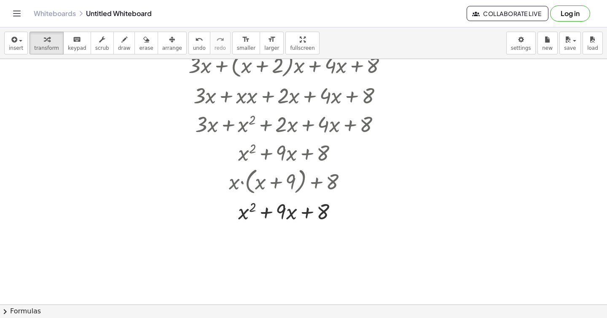
scroll to position [107, 0]
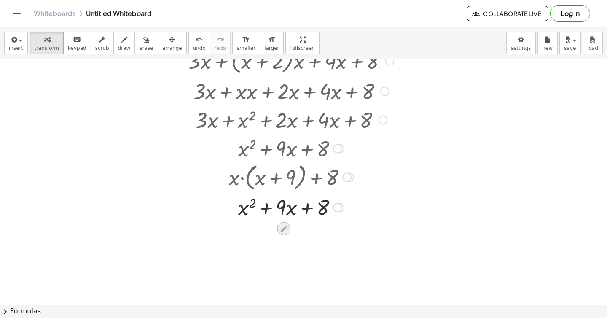
click at [284, 227] on icon at bounding box center [283, 228] width 7 height 7
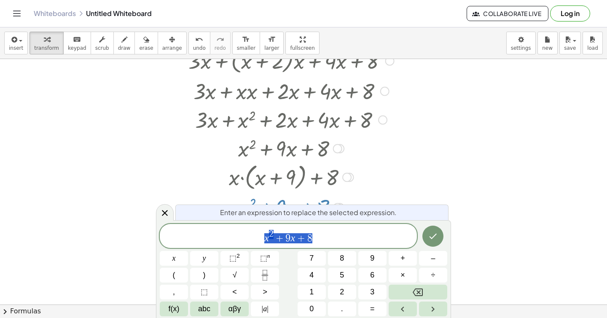
click at [334, 238] on span "x 2 + 9 x + 8" at bounding box center [288, 236] width 257 height 15
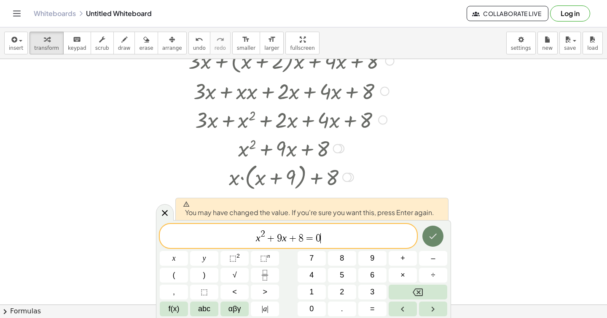
click at [429, 233] on icon "Done" at bounding box center [433, 236] width 10 height 10
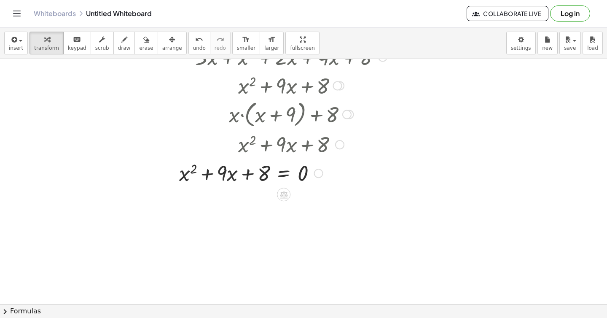
scroll to position [174, 0]
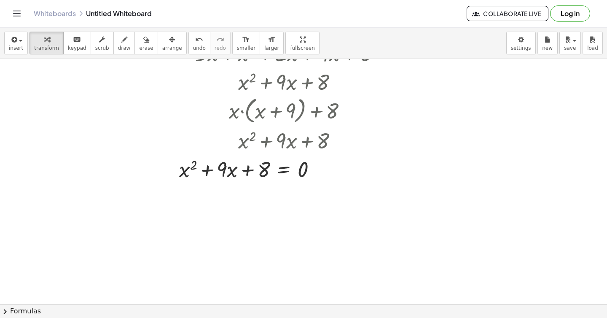
click at [208, 204] on div at bounding box center [303, 157] width 607 height 545
drag, startPoint x: 264, startPoint y: 169, endPoint x: 308, endPoint y: 162, distance: 45.1
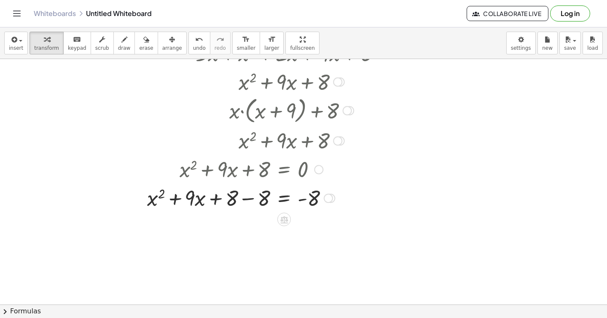
click at [246, 201] on div at bounding box center [270, 197] width 255 height 29
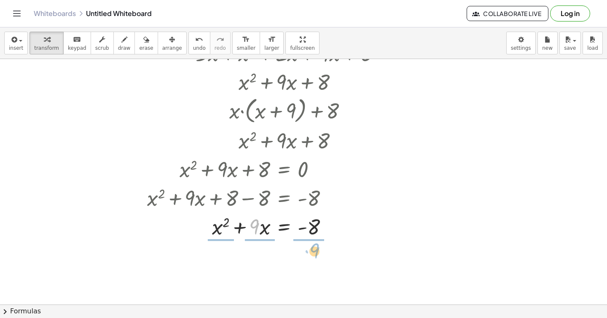
drag, startPoint x: 258, startPoint y: 228, endPoint x: 318, endPoint y: 252, distance: 64.5
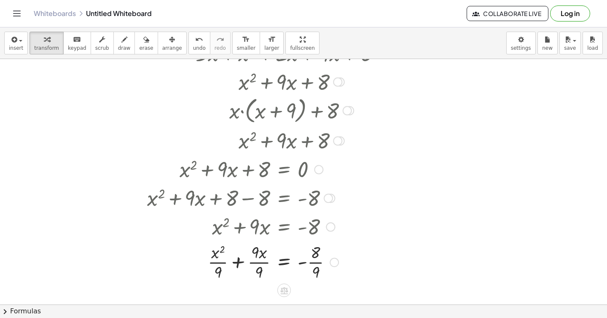
click at [260, 261] on div at bounding box center [270, 261] width 255 height 42
click at [318, 264] on div at bounding box center [270, 261] width 255 height 42
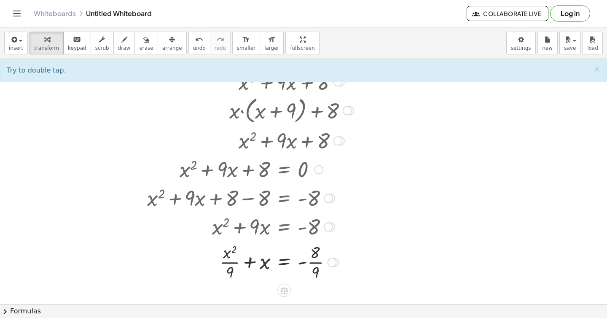
click at [318, 264] on div at bounding box center [270, 261] width 255 height 42
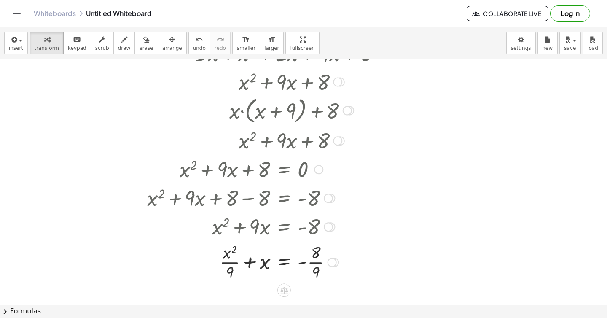
click at [318, 264] on div at bounding box center [270, 261] width 255 height 42
click at [230, 264] on div at bounding box center [270, 261] width 255 height 42
click at [230, 263] on div at bounding box center [270, 261] width 255 height 42
click at [223, 264] on div at bounding box center [270, 261] width 255 height 42
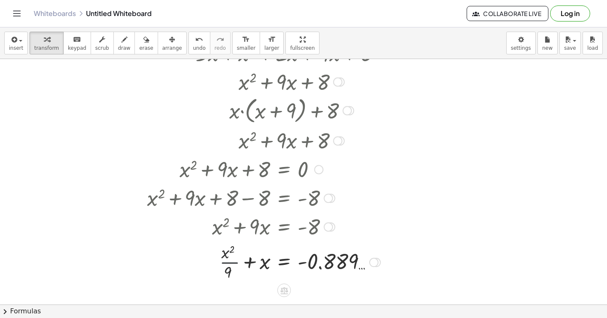
click at [223, 264] on div at bounding box center [270, 261] width 255 height 42
drag, startPoint x: 228, startPoint y: 254, endPoint x: 268, endPoint y: 260, distance: 40.0
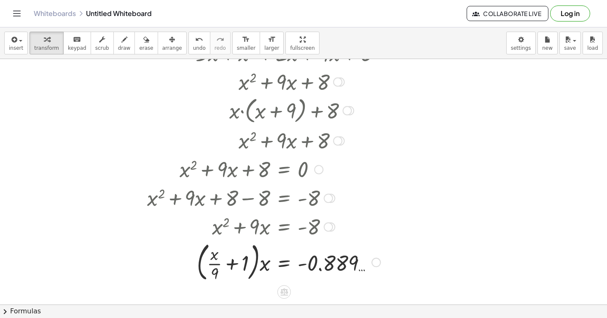
click at [227, 264] on div at bounding box center [270, 261] width 255 height 46
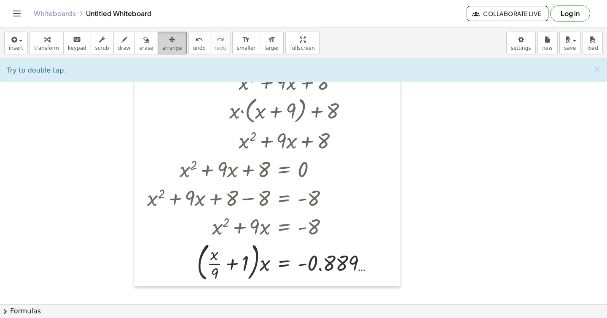
click at [169, 39] on icon "button" at bounding box center [172, 40] width 6 height 10
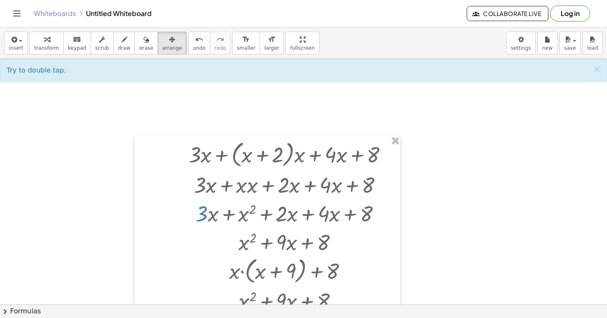
scroll to position [8, 0]
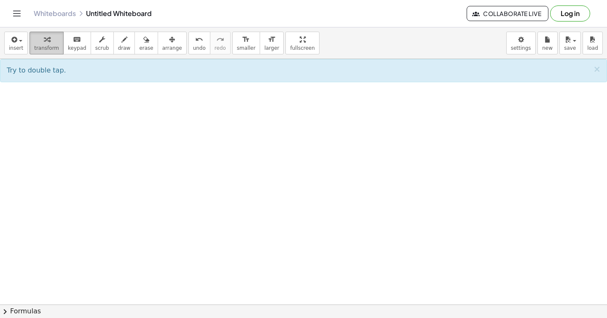
click at [45, 41] on icon "button" at bounding box center [47, 40] width 6 height 10
click at [195, 126] on div at bounding box center [303, 323] width 607 height 545
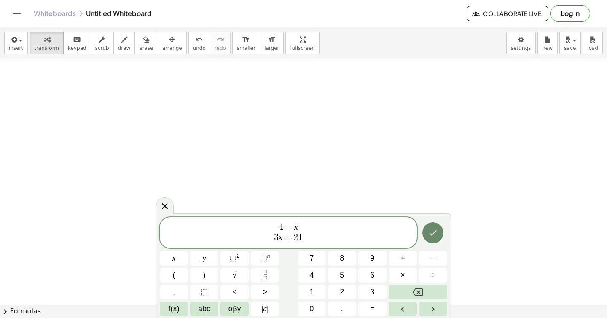
click at [432, 233] on icon "Done" at bounding box center [433, 233] width 10 height 10
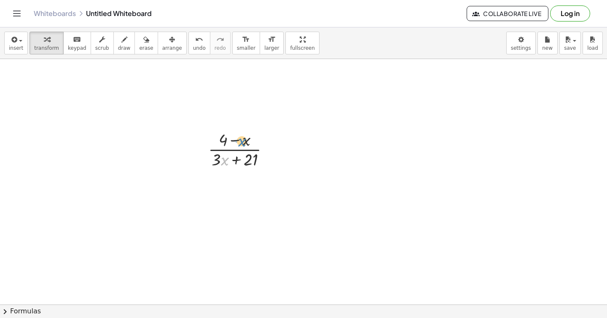
drag, startPoint x: 224, startPoint y: 158, endPoint x: 240, endPoint y: 141, distance: 23.6
click at [240, 141] on div at bounding box center [242, 149] width 76 height 42
click at [212, 159] on div at bounding box center [242, 149] width 76 height 42
drag, startPoint x: 222, startPoint y: 142, endPoint x: 190, endPoint y: 149, distance: 32.7
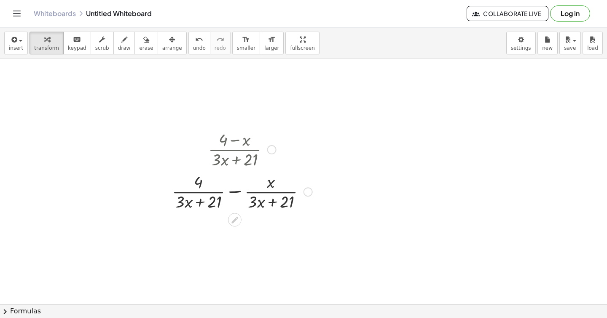
click at [202, 203] on div at bounding box center [242, 191] width 149 height 42
click at [202, 193] on div at bounding box center [242, 191] width 149 height 42
drag, startPoint x: 260, startPoint y: 203, endPoint x: 272, endPoint y: 182, distance: 24.2
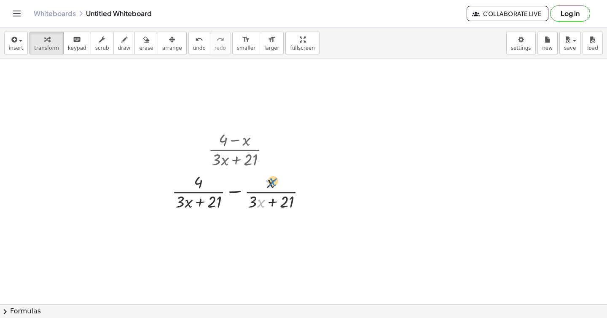
click at [272, 182] on div at bounding box center [242, 191] width 149 height 42
drag, startPoint x: 270, startPoint y: 181, endPoint x: 257, endPoint y: 204, distance: 26.4
click at [257, 204] on div at bounding box center [242, 191] width 149 height 42
click at [270, 189] on div at bounding box center [242, 191] width 149 height 42
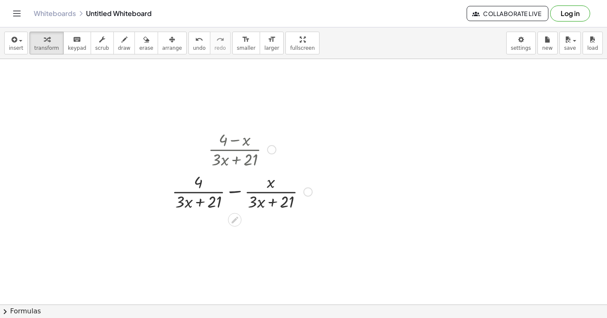
click at [236, 191] on div at bounding box center [242, 191] width 149 height 42
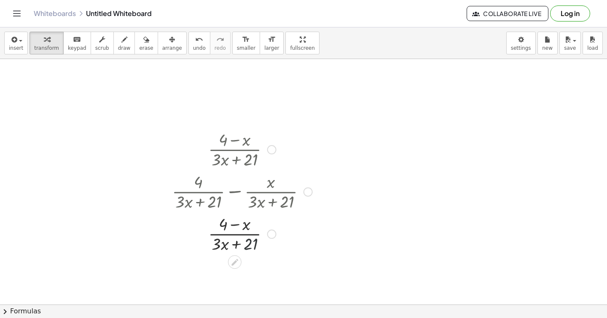
click at [251, 243] on div at bounding box center [242, 233] width 149 height 42
drag, startPoint x: 219, startPoint y: 228, endPoint x: 193, endPoint y: 239, distance: 29.3
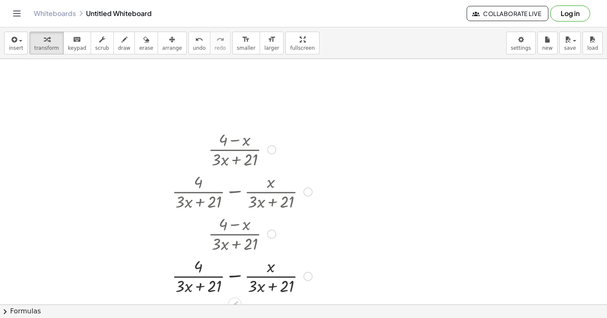
click at [200, 279] on div at bounding box center [242, 275] width 149 height 42
click at [195, 41] on icon "undo" at bounding box center [199, 40] width 8 height 10
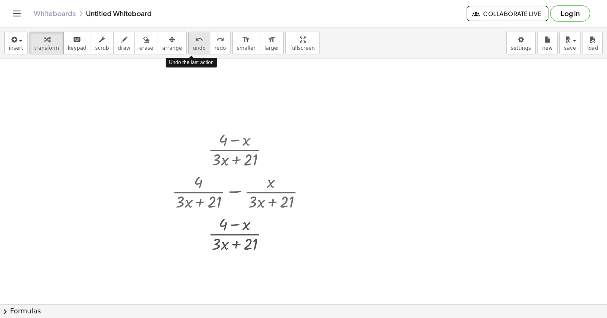
click at [195, 41] on icon "undo" at bounding box center [199, 40] width 8 height 10
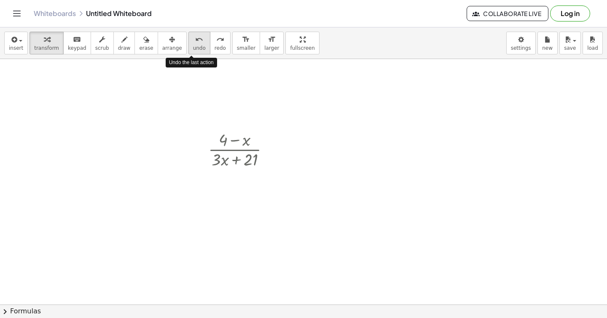
click at [195, 41] on icon "undo" at bounding box center [199, 40] width 8 height 10
drag, startPoint x: 250, startPoint y: 145, endPoint x: 279, endPoint y: 156, distance: 30.8
click at [197, 36] on div "undo" at bounding box center [199, 39] width 13 height 10
drag, startPoint x: 214, startPoint y: 161, endPoint x: 261, endPoint y: 161, distance: 47.2
click at [261, 161] on div at bounding box center [242, 149] width 76 height 42
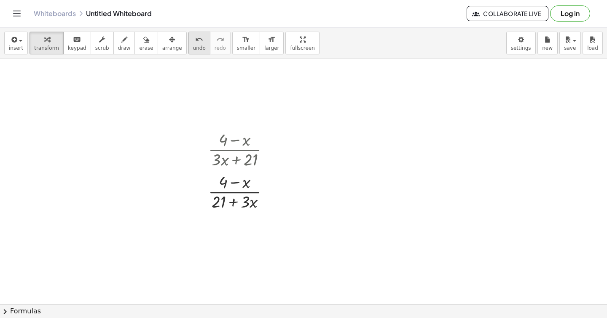
click at [199, 32] on button "undo undo" at bounding box center [199, 43] width 22 height 23
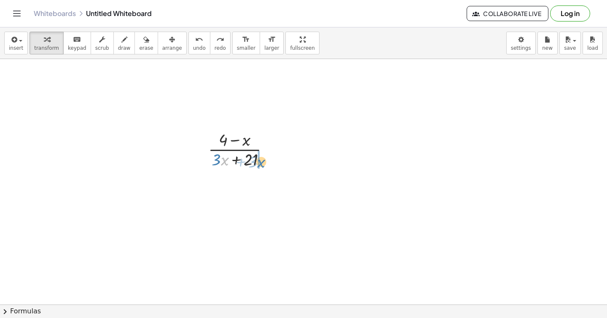
drag, startPoint x: 222, startPoint y: 161, endPoint x: 259, endPoint y: 163, distance: 36.3
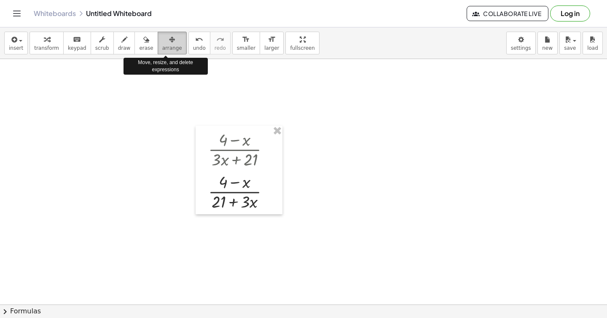
click at [162, 42] on div "button" at bounding box center [172, 39] width 20 height 10
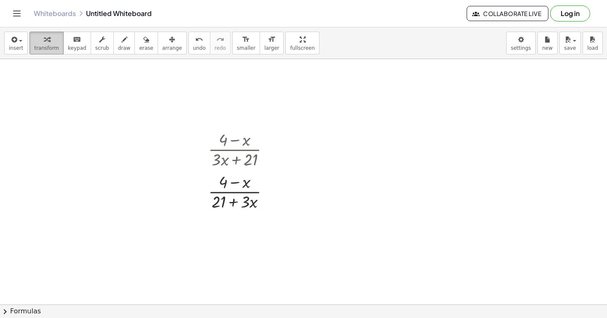
click at [52, 45] on span "transform" at bounding box center [46, 48] width 25 height 6
click at [198, 37] on button "undo undo" at bounding box center [199, 43] width 22 height 23
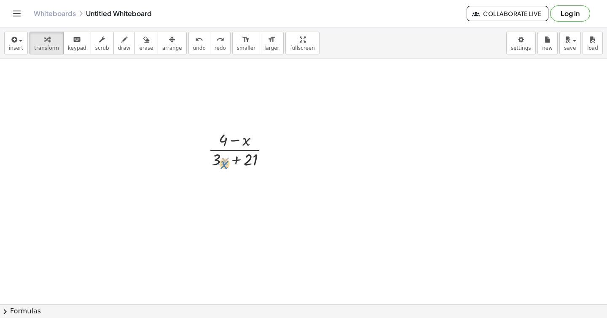
click at [227, 161] on div at bounding box center [242, 149] width 76 height 42
drag, startPoint x: 240, startPoint y: 143, endPoint x: 233, endPoint y: 145, distance: 7.9
click at [195, 39] on icon "undo" at bounding box center [199, 40] width 8 height 10
drag, startPoint x: 252, startPoint y: 165, endPoint x: 260, endPoint y: 162, distance: 8.8
click at [265, 165] on div at bounding box center [242, 149] width 76 height 42
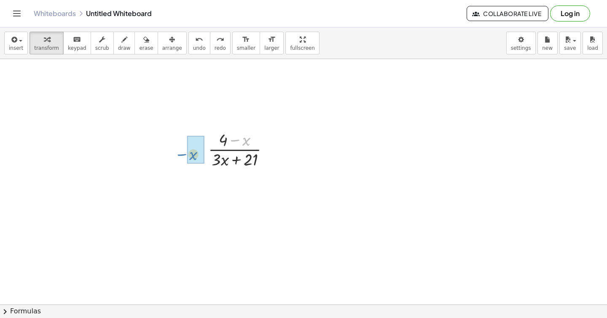
drag, startPoint x: 240, startPoint y: 142, endPoint x: 187, endPoint y: 155, distance: 54.3
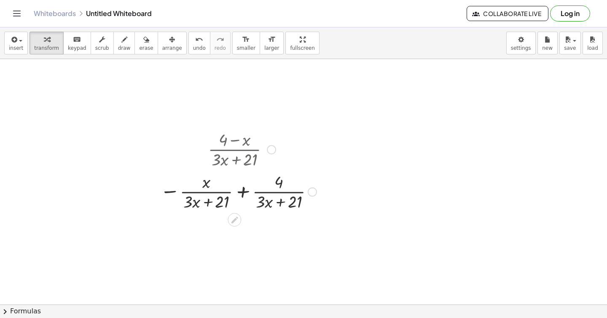
click at [201, 187] on div at bounding box center [238, 191] width 165 height 42
click at [202, 189] on div at bounding box center [238, 191] width 165 height 42
click at [217, 209] on div at bounding box center [238, 191] width 165 height 42
click at [218, 208] on div at bounding box center [238, 191] width 165 height 42
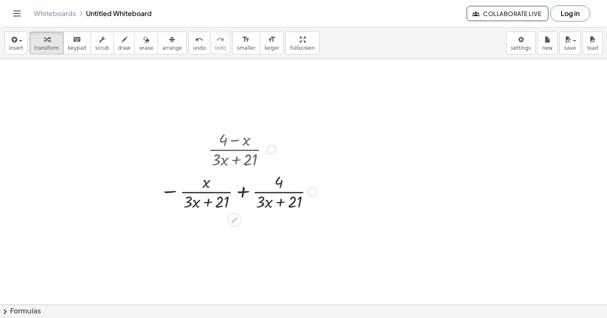
click at [269, 151] on div at bounding box center [271, 149] width 9 height 9
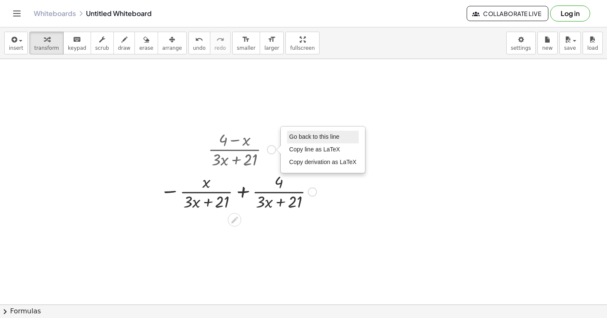
click at [319, 140] on li "Go back to this line" at bounding box center [323, 137] width 72 height 13
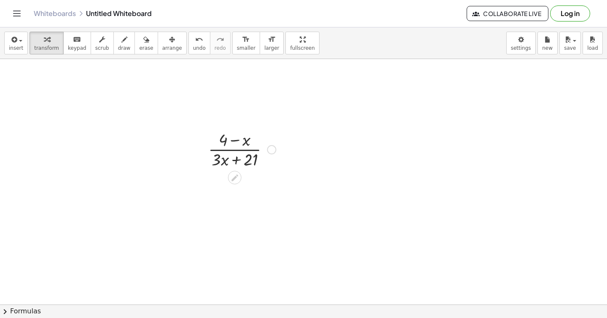
click at [248, 158] on div at bounding box center [242, 149] width 76 height 42
drag, startPoint x: 248, startPoint y: 158, endPoint x: 255, endPoint y: 154, distance: 8.7
click at [255, 154] on div at bounding box center [242, 149] width 76 height 42
click at [234, 140] on div at bounding box center [242, 149] width 76 height 42
drag, startPoint x: 225, startPoint y: 140, endPoint x: 200, endPoint y: 147, distance: 25.9
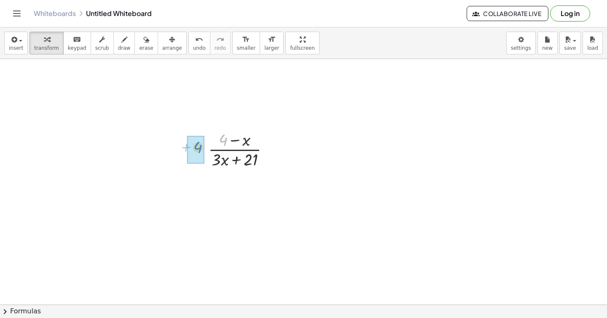
click at [200, 147] on div "+ 4 · ( − x ) · ( + 4 − x ) · ( + · 3 · x + 21 ) Go back to this line Copy line…" at bounding box center [238, 149] width 87 height 46
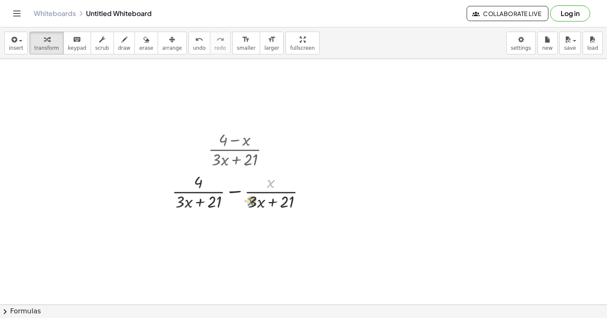
drag, startPoint x: 273, startPoint y: 186, endPoint x: 255, endPoint y: 204, distance: 25.6
click at [254, 204] on div at bounding box center [242, 191] width 149 height 42
click at [270, 149] on div at bounding box center [271, 149] width 9 height 9
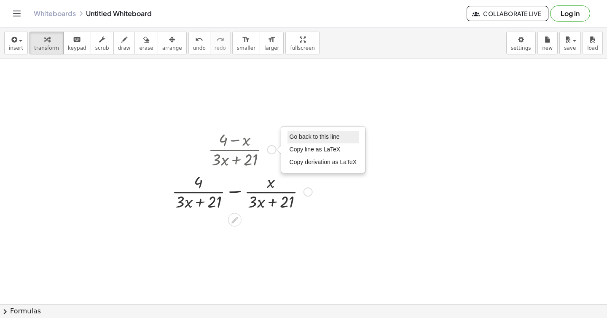
click at [311, 139] on span "Go back to this line" at bounding box center [314, 136] width 50 height 7
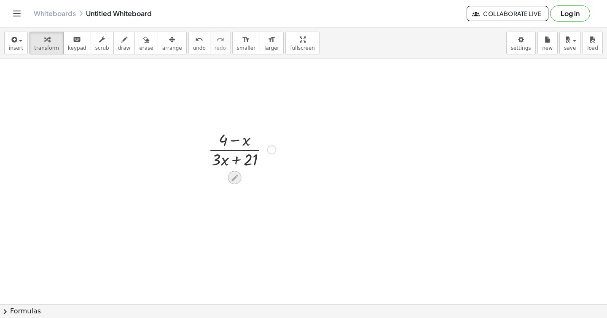
click at [230, 174] on icon at bounding box center [234, 177] width 9 height 9
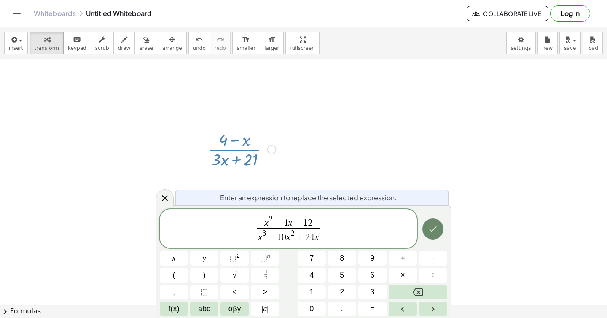
click at [430, 230] on icon "Done" at bounding box center [433, 228] width 8 height 5
click at [430, 230] on div at bounding box center [303, 323] width 607 height 545
click at [431, 234] on icon "Done" at bounding box center [433, 229] width 10 height 10
click at [369, 231] on div at bounding box center [303, 323] width 607 height 545
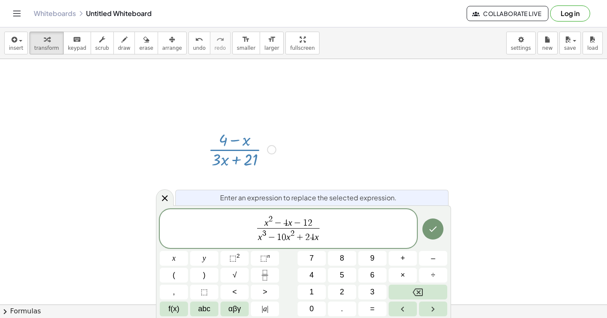
click at [369, 231] on div "x 2 − 4 x − 1 2 x 3 − 1 0 x 2 + 2 4 x ​ ​" at bounding box center [288, 228] width 257 height 39
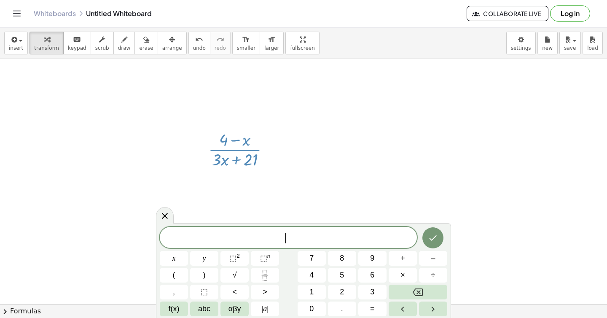
click at [289, 219] on div at bounding box center [303, 323] width 607 height 545
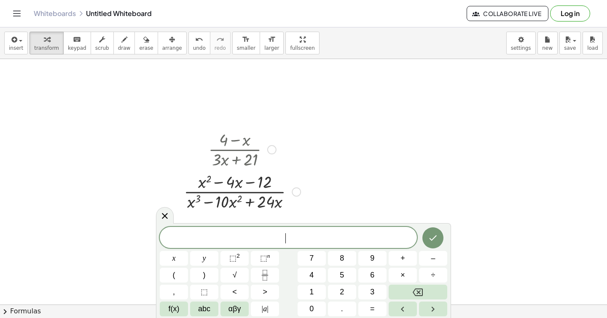
click at [267, 147] on div at bounding box center [241, 149] width 125 height 42
click at [273, 152] on div at bounding box center [271, 149] width 9 height 9
click at [163, 219] on icon at bounding box center [165, 215] width 10 height 10
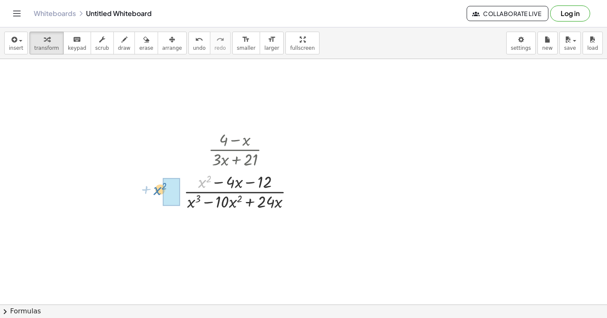
drag, startPoint x: 199, startPoint y: 185, endPoint x: 168, endPoint y: 197, distance: 33.1
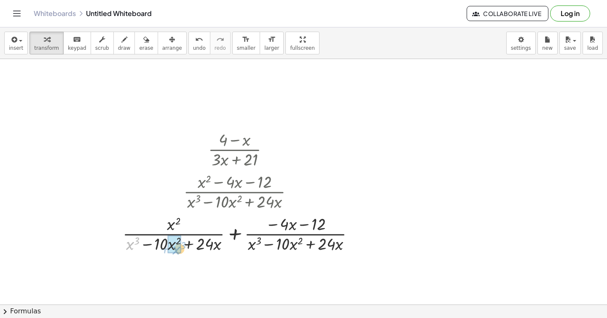
drag, startPoint x: 131, startPoint y: 244, endPoint x: 177, endPoint y: 249, distance: 46.2
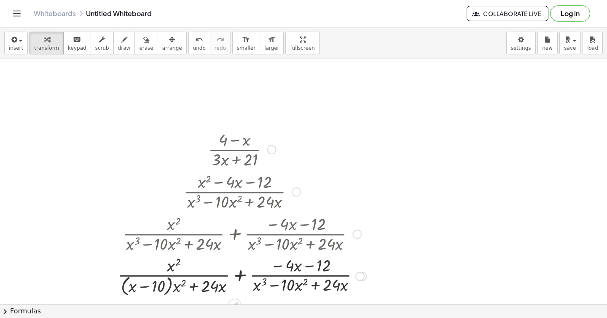
click at [169, 287] on div at bounding box center [241, 275] width 257 height 45
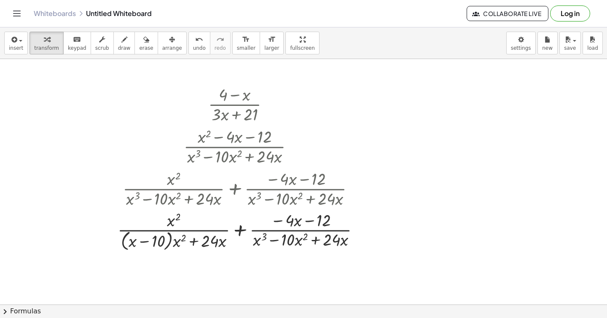
scroll to position [86, 0]
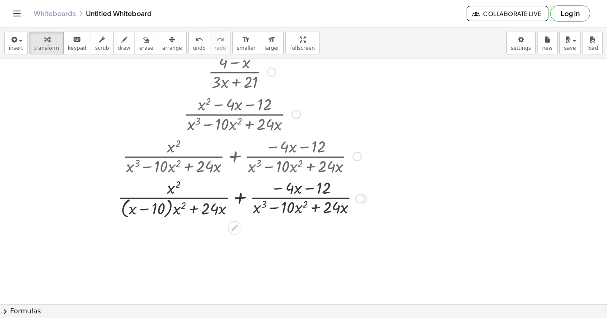
click at [174, 210] on div at bounding box center [241, 198] width 257 height 45
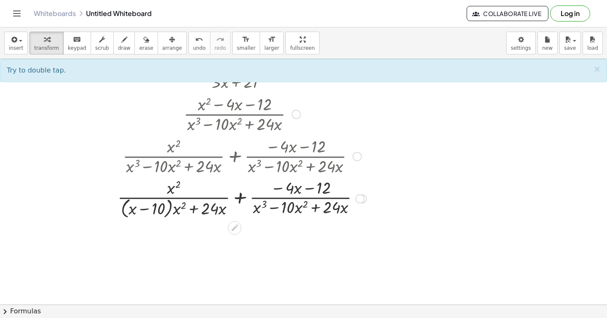
click at [174, 210] on div at bounding box center [241, 198] width 257 height 45
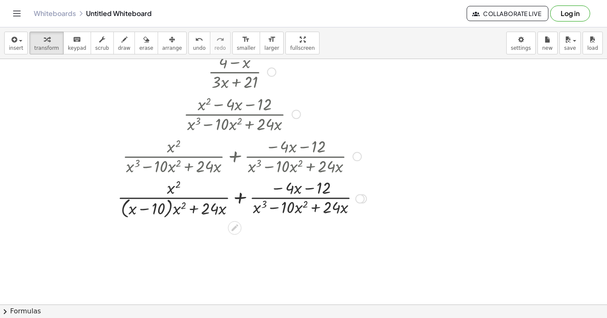
click at [174, 210] on div at bounding box center [241, 198] width 257 height 45
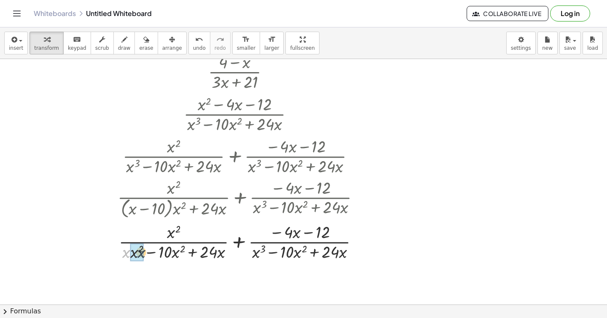
drag, startPoint x: 124, startPoint y: 255, endPoint x: 128, endPoint y: 255, distance: 4.6
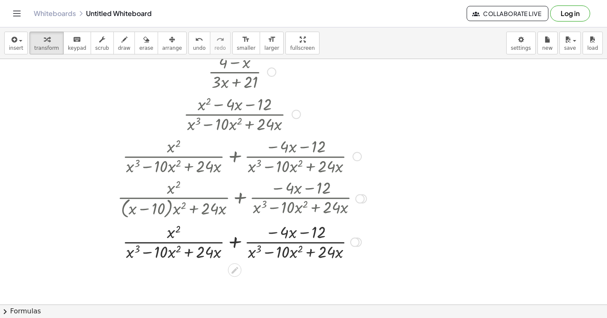
click at [294, 113] on div at bounding box center [296, 114] width 9 height 9
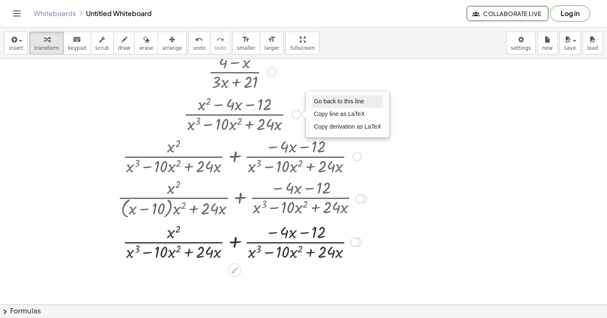
click at [325, 101] on span "Go back to this line" at bounding box center [339, 101] width 50 height 7
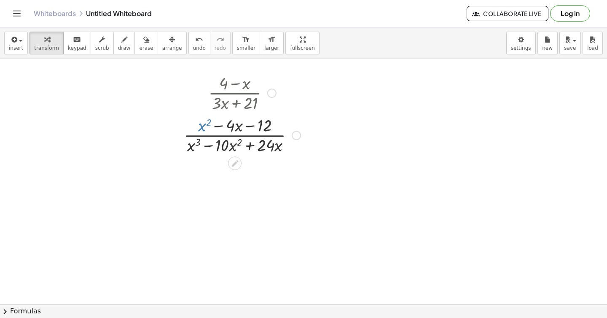
scroll to position [62, 0]
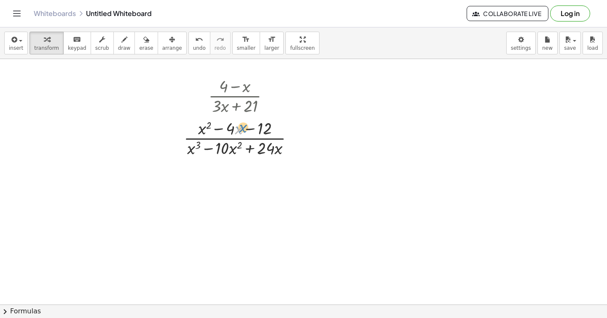
drag, startPoint x: 235, startPoint y: 128, endPoint x: 239, endPoint y: 134, distance: 7.2
click at [239, 134] on div at bounding box center [241, 137] width 125 height 42
click at [238, 137] on div at bounding box center [241, 137] width 125 height 42
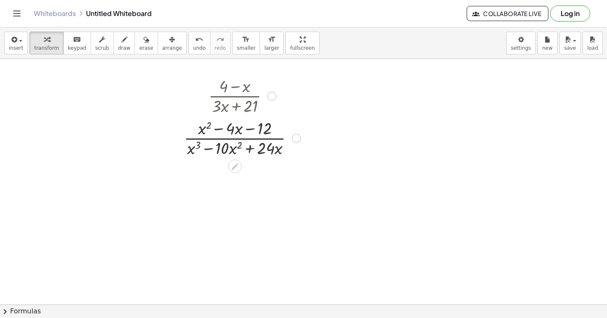
click at [238, 137] on div at bounding box center [241, 137] width 125 height 42
drag, startPoint x: 246, startPoint y: 129, endPoint x: 232, endPoint y: 125, distance: 14.5
click at [232, 124] on div at bounding box center [241, 137] width 125 height 42
click at [195, 43] on icon "undo" at bounding box center [199, 40] width 8 height 10
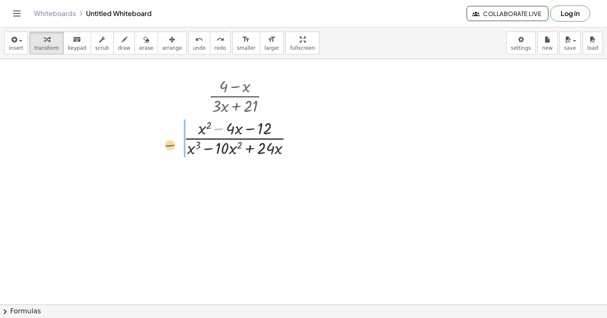
drag, startPoint x: 219, startPoint y: 130, endPoint x: 171, endPoint y: 147, distance: 51.2
click at [171, 147] on div "· ( + 4 − x ) · ( + · 3 · x + 21 ) Go back to this line Copy line as LaTeX Copy…" at bounding box center [239, 116] width 136 height 88
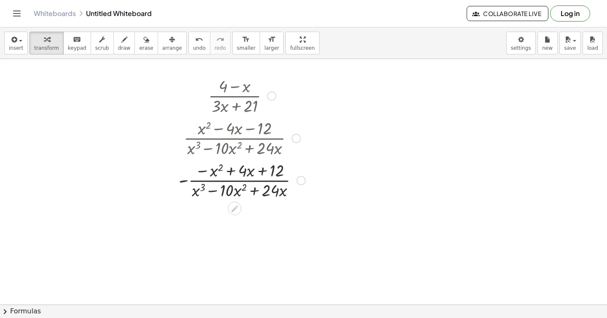
click at [184, 179] on div at bounding box center [241, 179] width 135 height 42
click at [182, 185] on div at bounding box center [241, 179] width 135 height 42
click at [210, 171] on div at bounding box center [241, 179] width 135 height 42
click at [209, 171] on div at bounding box center [241, 179] width 135 height 42
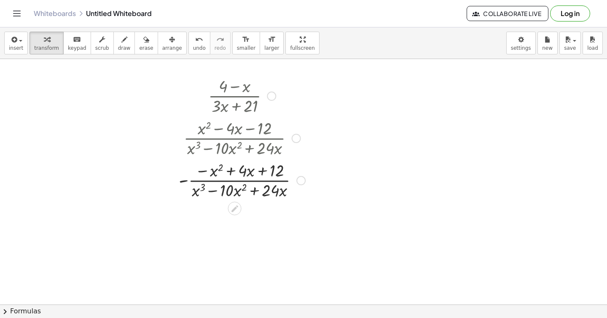
click at [205, 171] on div at bounding box center [241, 179] width 135 height 42
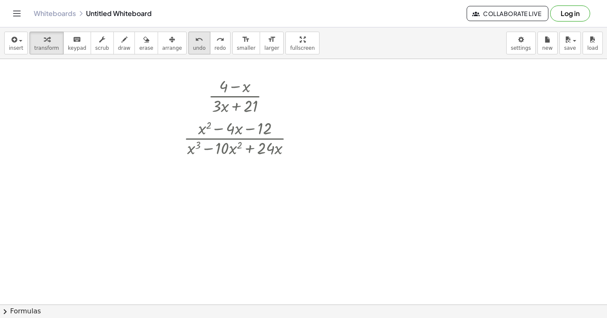
click at [196, 38] on div "undo" at bounding box center [199, 39] width 13 height 10
drag, startPoint x: 201, startPoint y: 128, endPoint x: 182, endPoint y: 146, distance: 26.5
click at [182, 146] on div "· ( + 4 − x ) · ( + · 3 · x + 21 ) Go back to this line Copy line as LaTeX Copy…" at bounding box center [239, 116] width 136 height 88
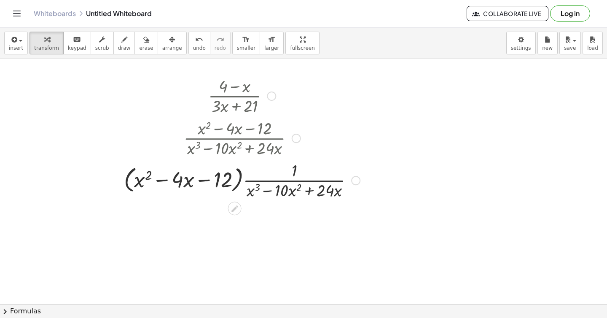
click at [238, 174] on div at bounding box center [242, 179] width 244 height 42
click at [240, 183] on div at bounding box center [242, 179] width 244 height 42
click at [255, 178] on div at bounding box center [242, 179] width 244 height 42
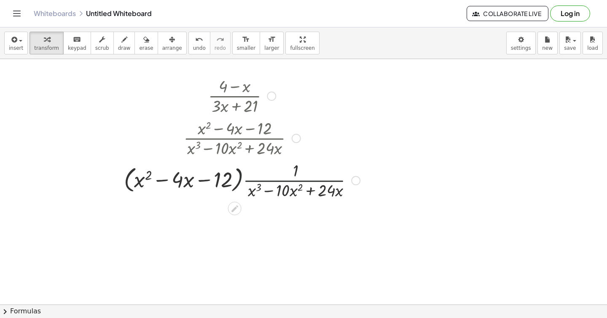
click at [255, 178] on div at bounding box center [242, 179] width 244 height 42
click at [294, 170] on div at bounding box center [242, 179] width 244 height 42
click at [254, 179] on div at bounding box center [242, 179] width 244 height 42
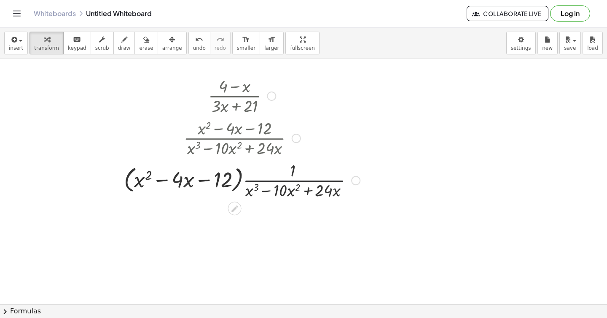
click at [254, 179] on div at bounding box center [242, 179] width 244 height 42
click at [245, 180] on div at bounding box center [242, 179] width 244 height 42
click at [241, 178] on div at bounding box center [242, 179] width 244 height 42
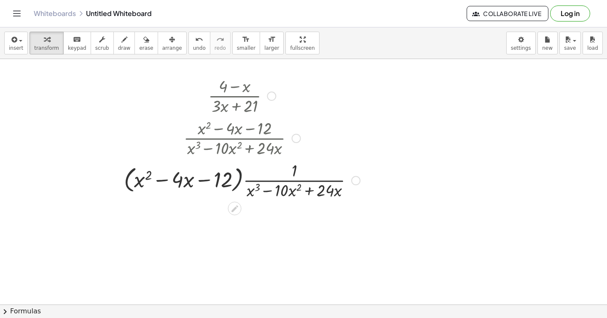
click at [225, 179] on div at bounding box center [242, 179] width 244 height 42
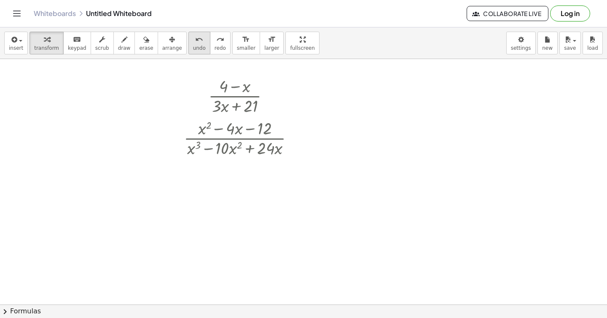
click at [193, 48] on span "undo" at bounding box center [199, 48] width 13 height 6
click at [252, 136] on div at bounding box center [241, 137] width 125 height 42
click at [243, 139] on div at bounding box center [241, 137] width 125 height 42
click at [242, 139] on div at bounding box center [241, 137] width 125 height 42
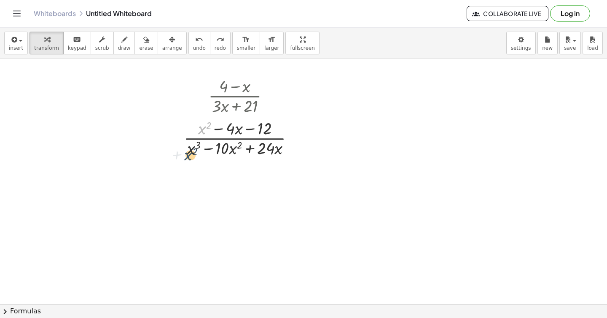
drag, startPoint x: 201, startPoint y: 130, endPoint x: 186, endPoint y: 158, distance: 31.8
click at [186, 158] on div at bounding box center [241, 137] width 125 height 42
drag, startPoint x: 204, startPoint y: 131, endPoint x: 177, endPoint y: 145, distance: 30.9
click at [177, 145] on div "· ( + 4 − x ) · ( + · 3 · x + 21 ) Go back to this line Copy line as LaTeX Copy…" at bounding box center [239, 116] width 136 height 88
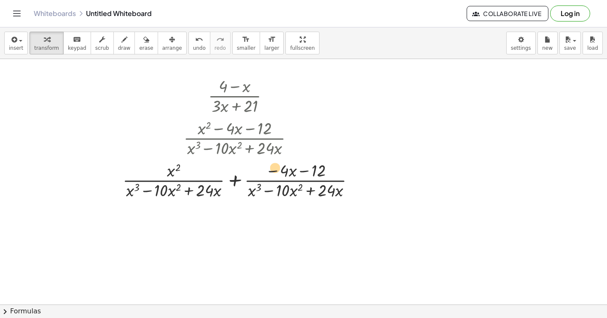
drag, startPoint x: 276, startPoint y: 171, endPoint x: 280, endPoint y: 169, distance: 4.9
click at [280, 169] on div at bounding box center [241, 179] width 247 height 42
drag, startPoint x: 287, startPoint y: 171, endPoint x: 239, endPoint y: 179, distance: 48.3
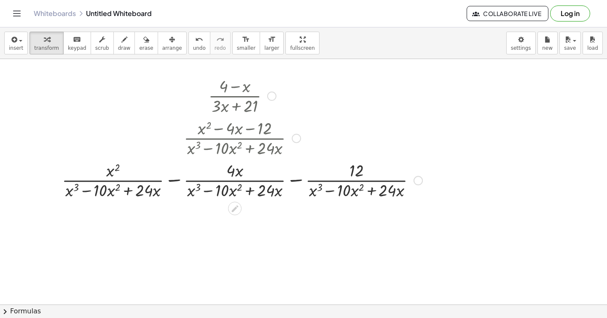
click at [102, 176] on div at bounding box center [242, 179] width 369 height 42
click at [87, 193] on div at bounding box center [242, 179] width 369 height 42
click at [128, 192] on div at bounding box center [242, 179] width 369 height 42
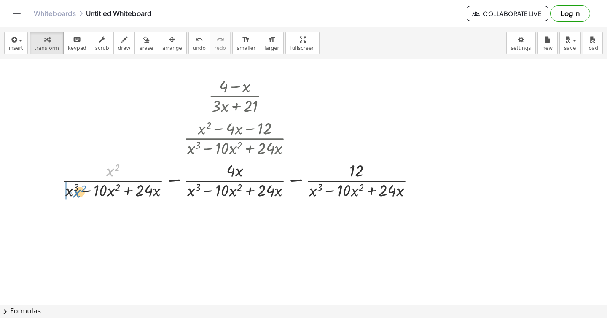
drag, startPoint x: 109, startPoint y: 169, endPoint x: 70, endPoint y: 191, distance: 45.1
click at [71, 191] on div at bounding box center [242, 179] width 369 height 42
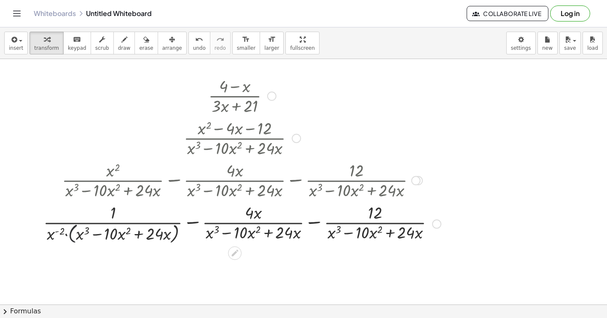
click at [70, 233] on div at bounding box center [242, 223] width 406 height 45
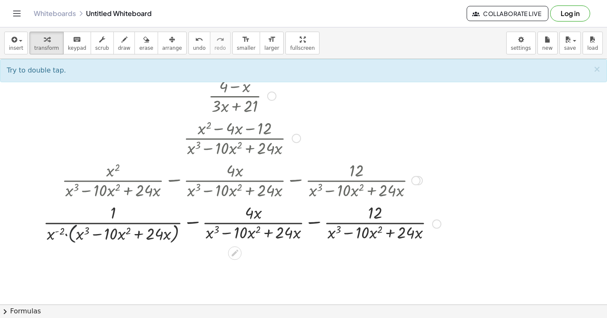
click at [68, 235] on div at bounding box center [242, 223] width 406 height 45
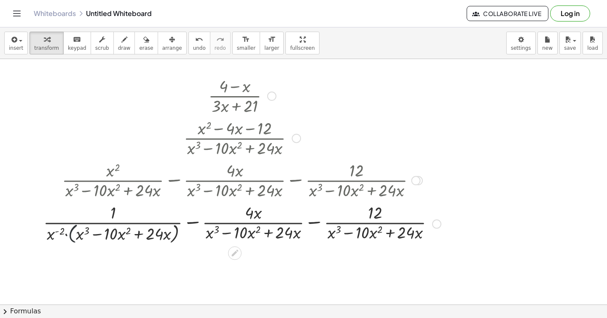
click at [68, 235] on div at bounding box center [242, 223] width 406 height 45
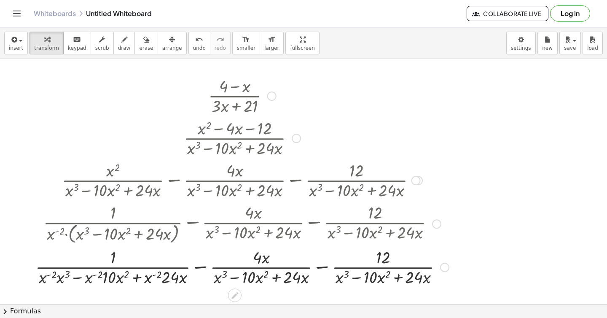
click at [59, 281] on div at bounding box center [242, 266] width 422 height 42
click at [90, 279] on div at bounding box center [242, 266] width 427 height 42
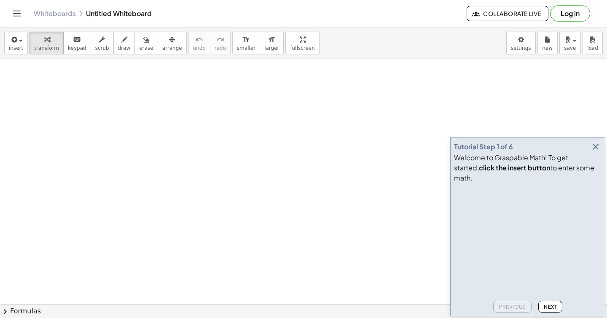
click at [591, 152] on icon "button" at bounding box center [595, 147] width 10 height 10
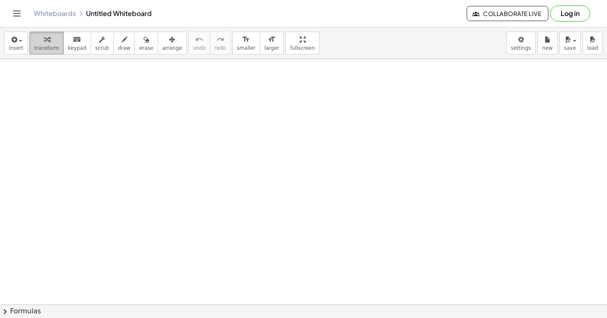
click at [47, 50] on span "transform" at bounding box center [46, 48] width 25 height 6
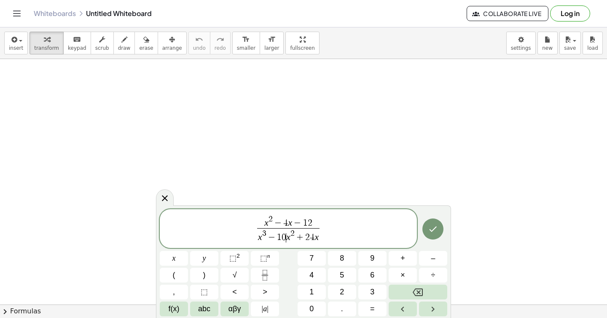
click at [285, 230] on span "x 3 − 1 0 ​ x 2 + 2 4 x" at bounding box center [288, 235] width 62 height 15
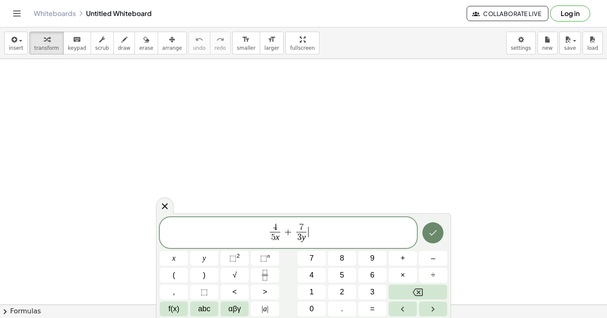
click at [434, 233] on icon "Done" at bounding box center [433, 232] width 8 height 5
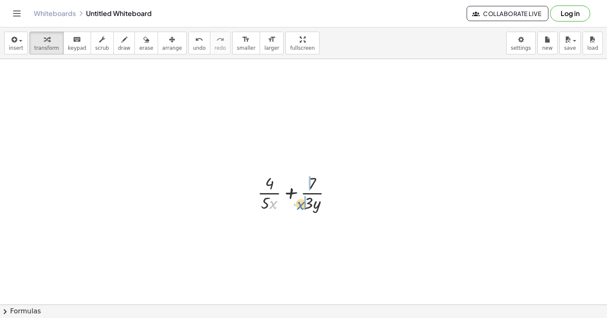
drag, startPoint x: 276, startPoint y: 204, endPoint x: 303, endPoint y: 204, distance: 27.4
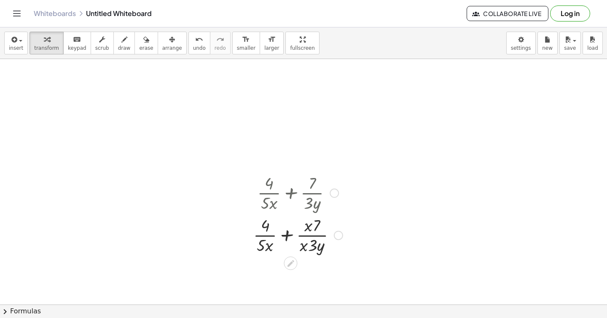
click at [313, 225] on div at bounding box center [298, 234] width 98 height 42
click at [305, 227] on div at bounding box center [298, 234] width 98 height 42
drag, startPoint x: 305, startPoint y: 227, endPoint x: 321, endPoint y: 228, distance: 16.9
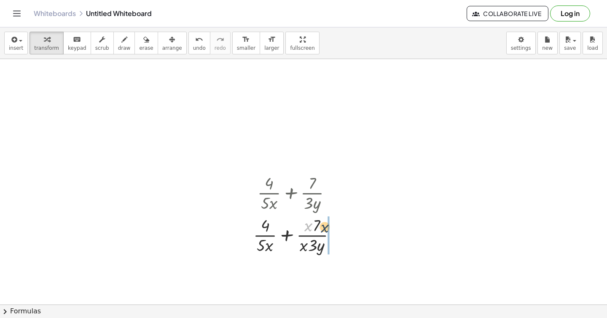
click at [322, 228] on div at bounding box center [298, 234] width 98 height 42
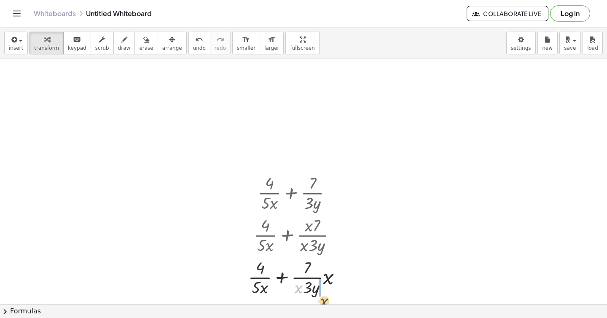
drag, startPoint x: 296, startPoint y: 249, endPoint x: 322, endPoint y: 263, distance: 29.4
click at [322, 263] on div at bounding box center [298, 276] width 109 height 42
drag, startPoint x: 326, startPoint y: 278, endPoint x: 313, endPoint y: 268, distance: 16.6
click at [313, 268] on div at bounding box center [298, 276] width 109 height 42
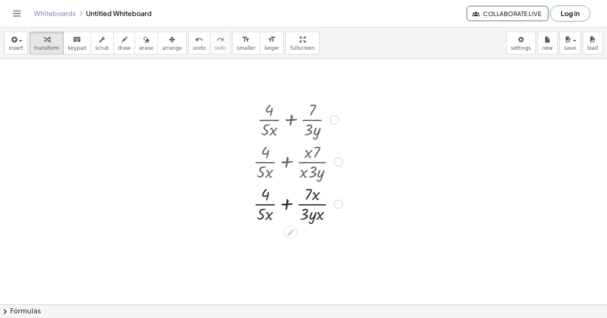
scroll to position [75, 0]
drag, startPoint x: 268, startPoint y: 216, endPoint x: 271, endPoint y: 221, distance: 5.9
click at [270, 220] on div at bounding box center [298, 201] width 98 height 42
click at [320, 217] on div at bounding box center [298, 201] width 98 height 42
click at [312, 195] on div at bounding box center [298, 201] width 98 height 42
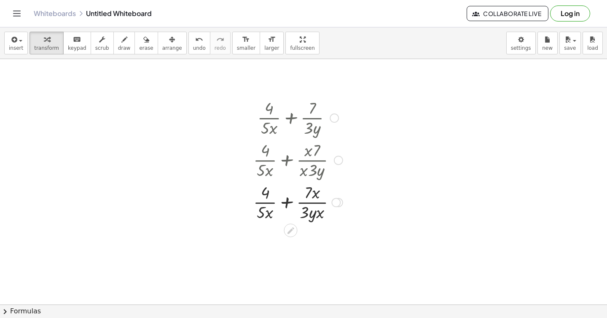
click at [316, 194] on div at bounding box center [298, 201] width 98 height 42
click at [312, 198] on div at bounding box center [298, 201] width 98 height 42
click at [310, 221] on div at bounding box center [298, 201] width 98 height 42
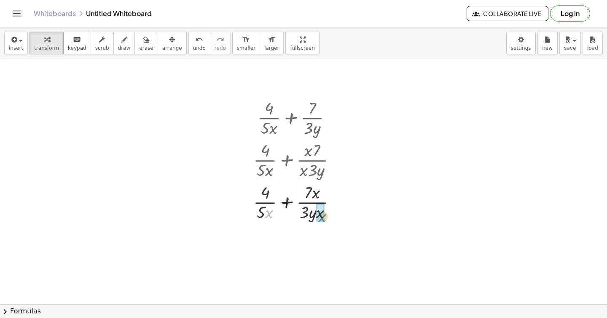
drag, startPoint x: 269, startPoint y: 211, endPoint x: 321, endPoint y: 215, distance: 52.4
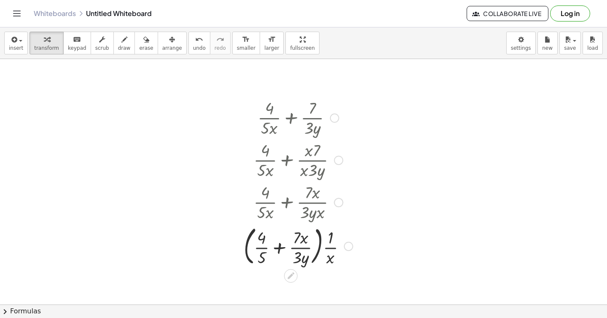
click at [274, 246] on div at bounding box center [298, 245] width 118 height 46
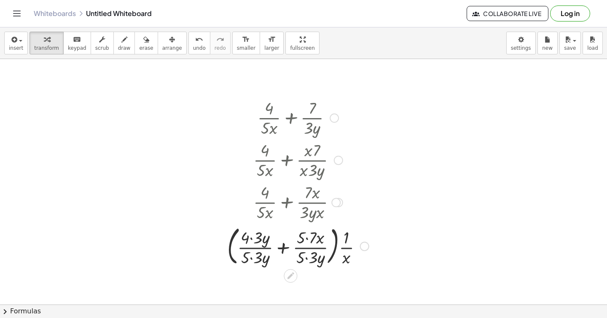
click at [253, 239] on div at bounding box center [298, 245] width 150 height 46
click at [250, 261] on div at bounding box center [298, 245] width 150 height 46
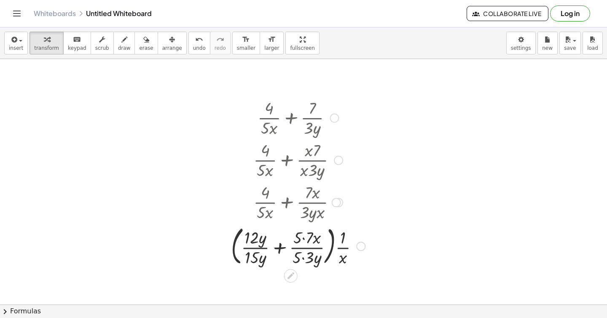
click at [302, 239] on div at bounding box center [298, 245] width 142 height 46
click at [304, 259] on div at bounding box center [298, 245] width 142 height 46
click at [281, 247] on div at bounding box center [297, 245] width 139 height 46
click at [281, 247] on div at bounding box center [298, 245] width 112 height 42
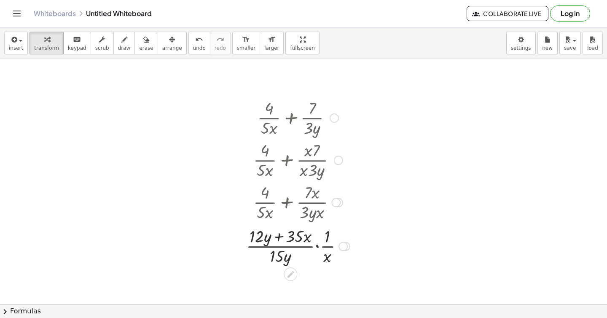
click at [278, 239] on div at bounding box center [298, 245] width 112 height 42
drag, startPoint x: 287, startPoint y: 257, endPoint x: 283, endPoint y: 260, distance: 4.8
click at [283, 260] on div at bounding box center [298, 245] width 112 height 42
click at [316, 246] on div at bounding box center [298, 245] width 112 height 42
